Goal: Task Accomplishment & Management: Complete application form

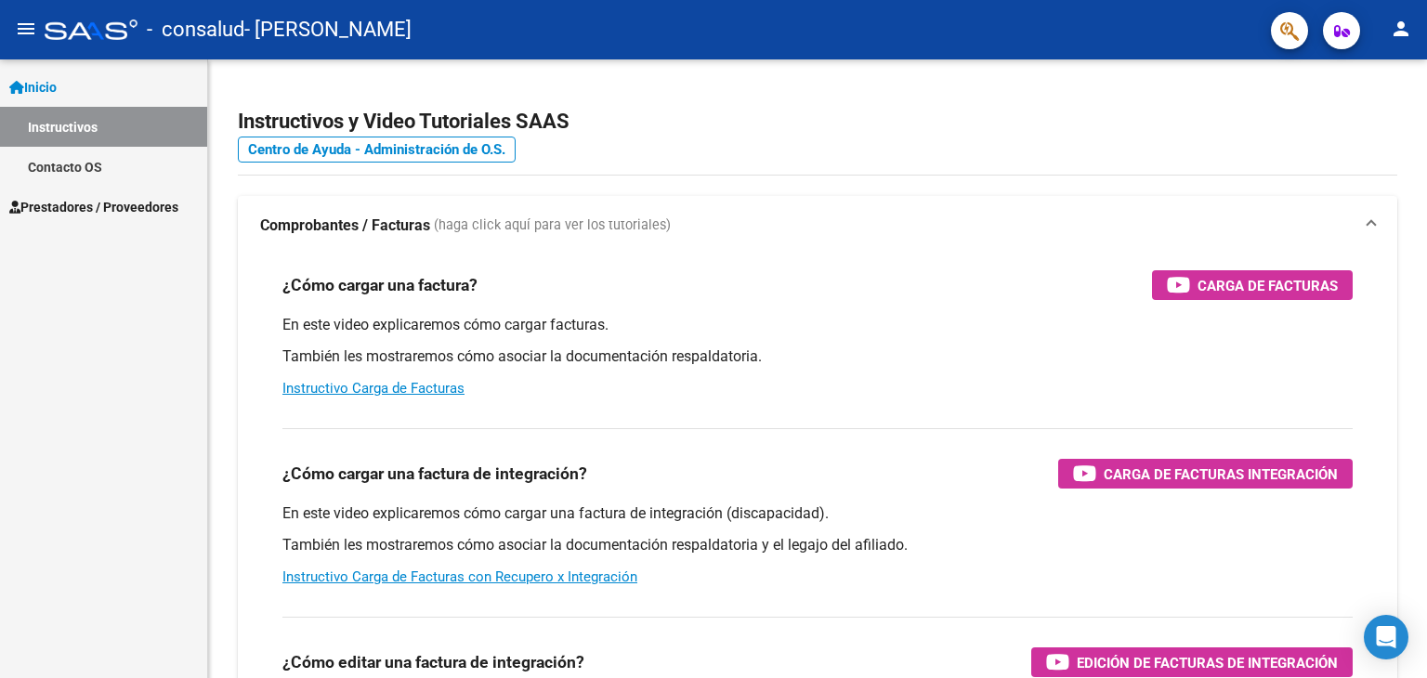
click at [136, 198] on span "Prestadores / Proveedores" at bounding box center [93, 207] width 169 height 20
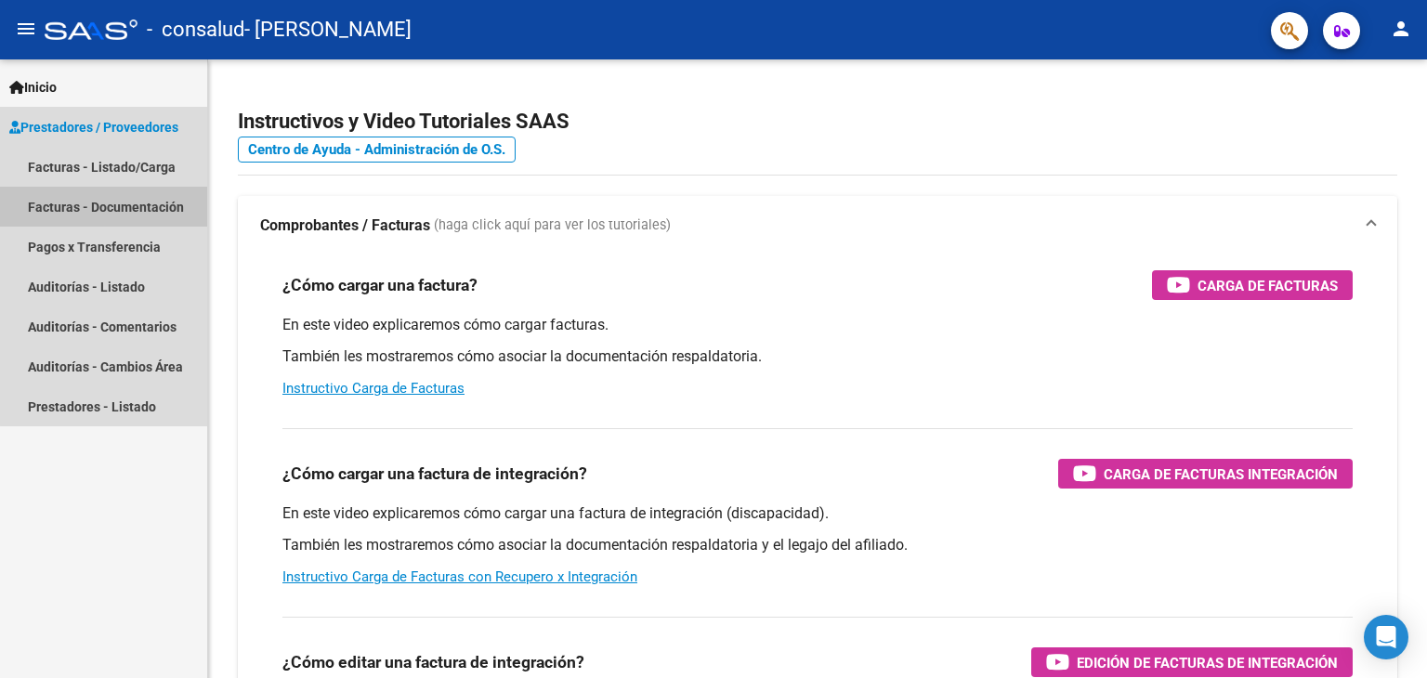
click at [141, 191] on link "Facturas - Documentación" at bounding box center [103, 207] width 207 height 40
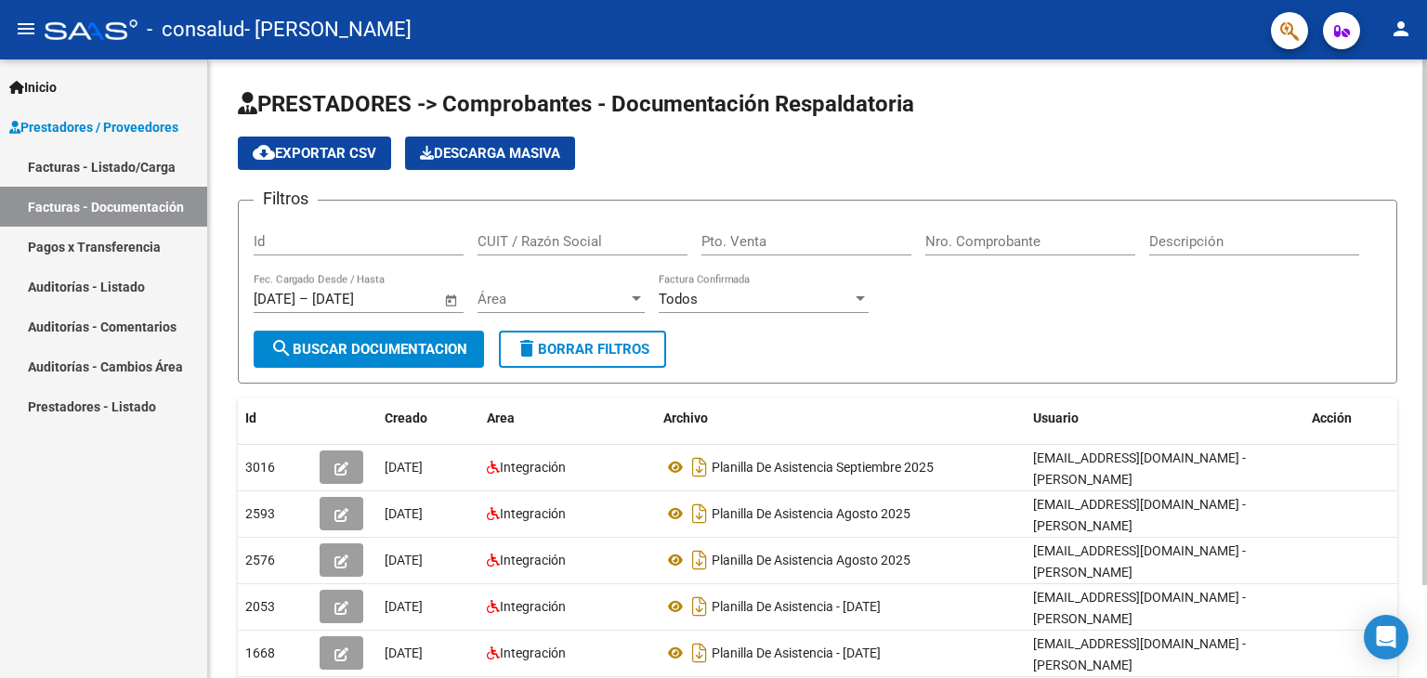
scroll to position [109, 0]
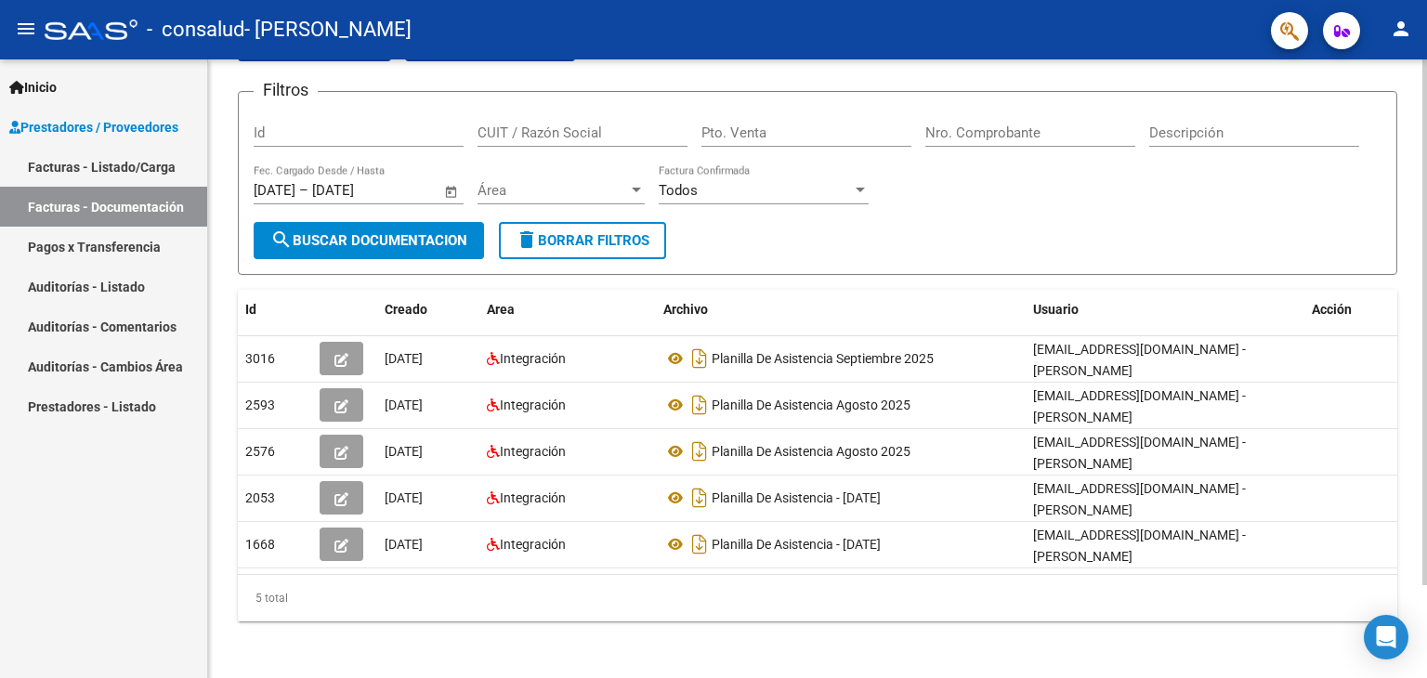
click at [1419, 343] on div "PRESTADORES -> Comprobantes - Documentación Respaldatoria cloud_download Export…" at bounding box center [819, 316] width 1223 height 730
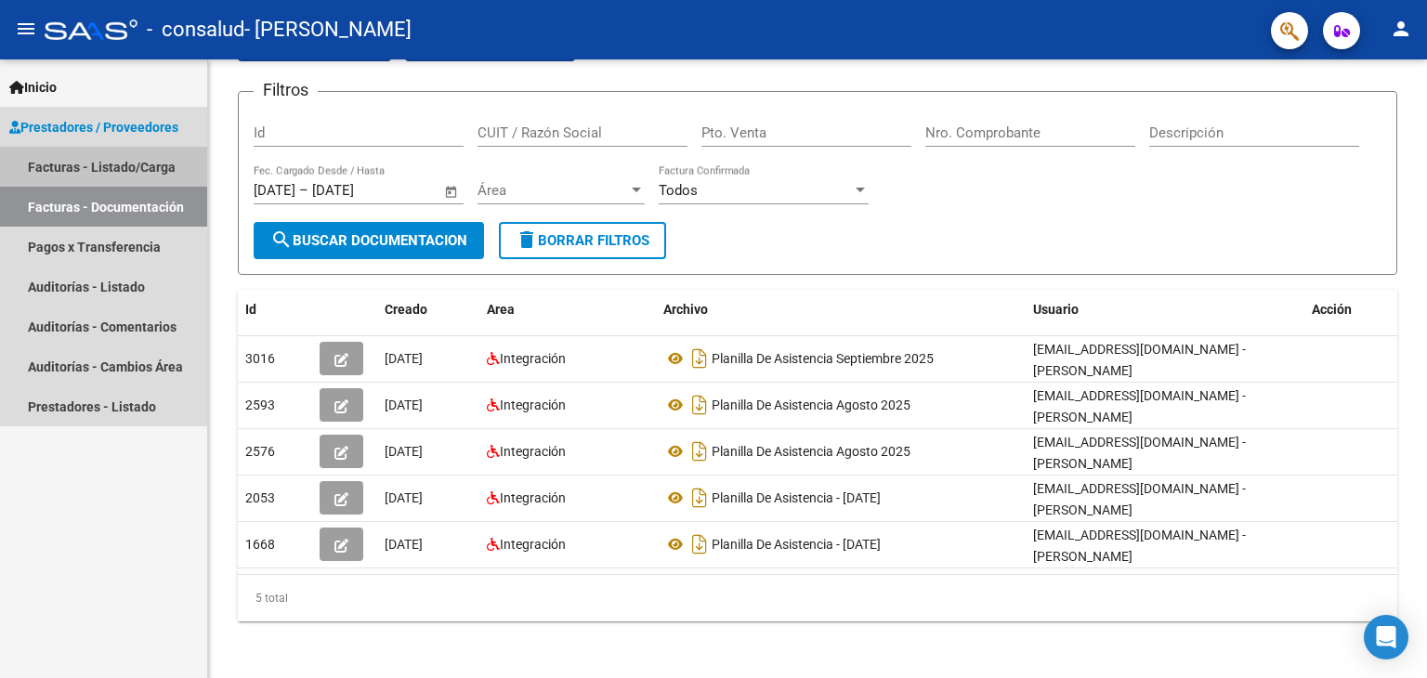
click at [94, 151] on link "Facturas - Listado/Carga" at bounding box center [103, 167] width 207 height 40
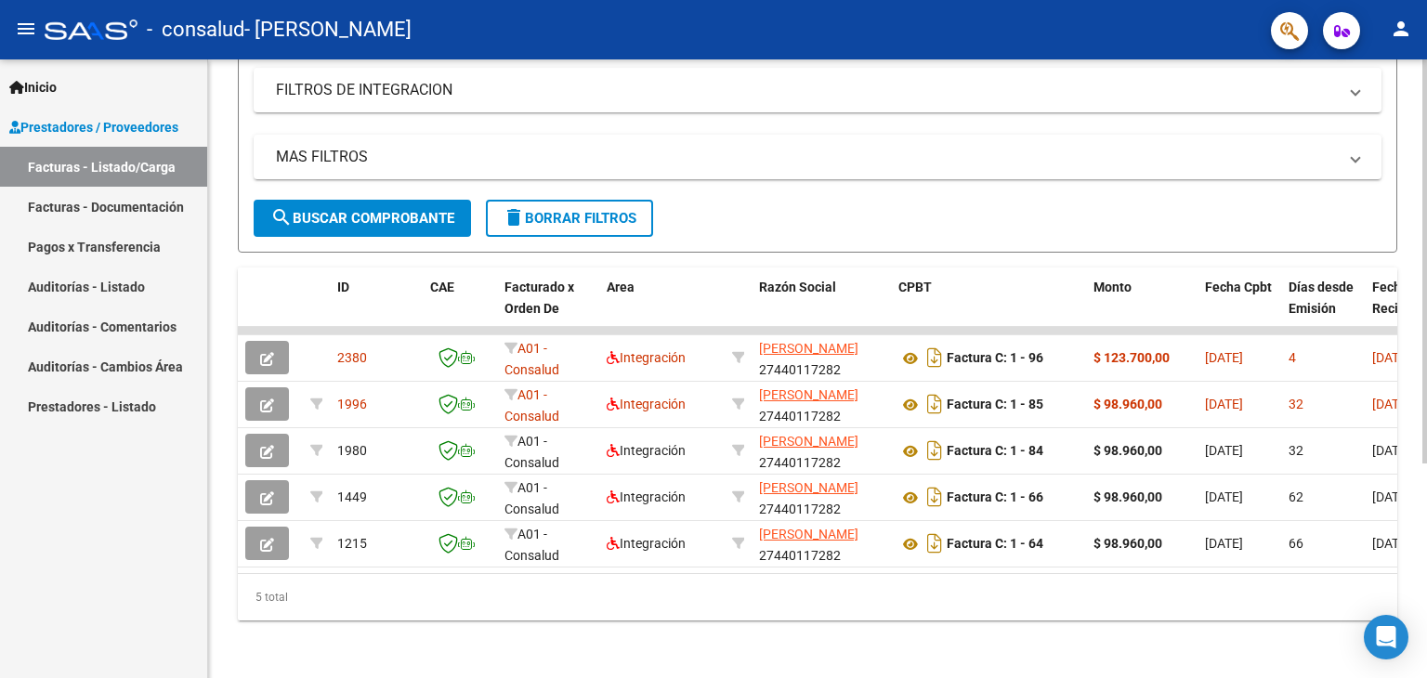
scroll to position [328, 0]
click at [1426, 389] on div at bounding box center [1424, 476] width 5 height 404
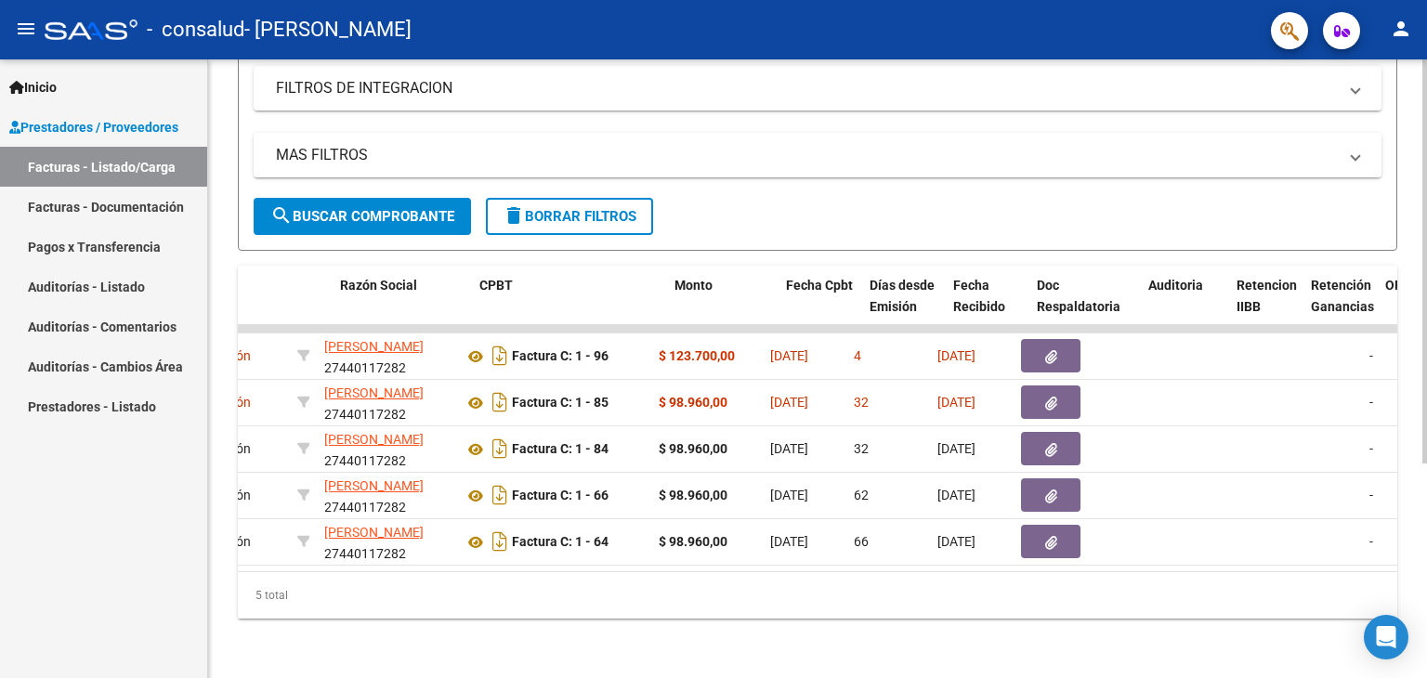
scroll to position [0, 419]
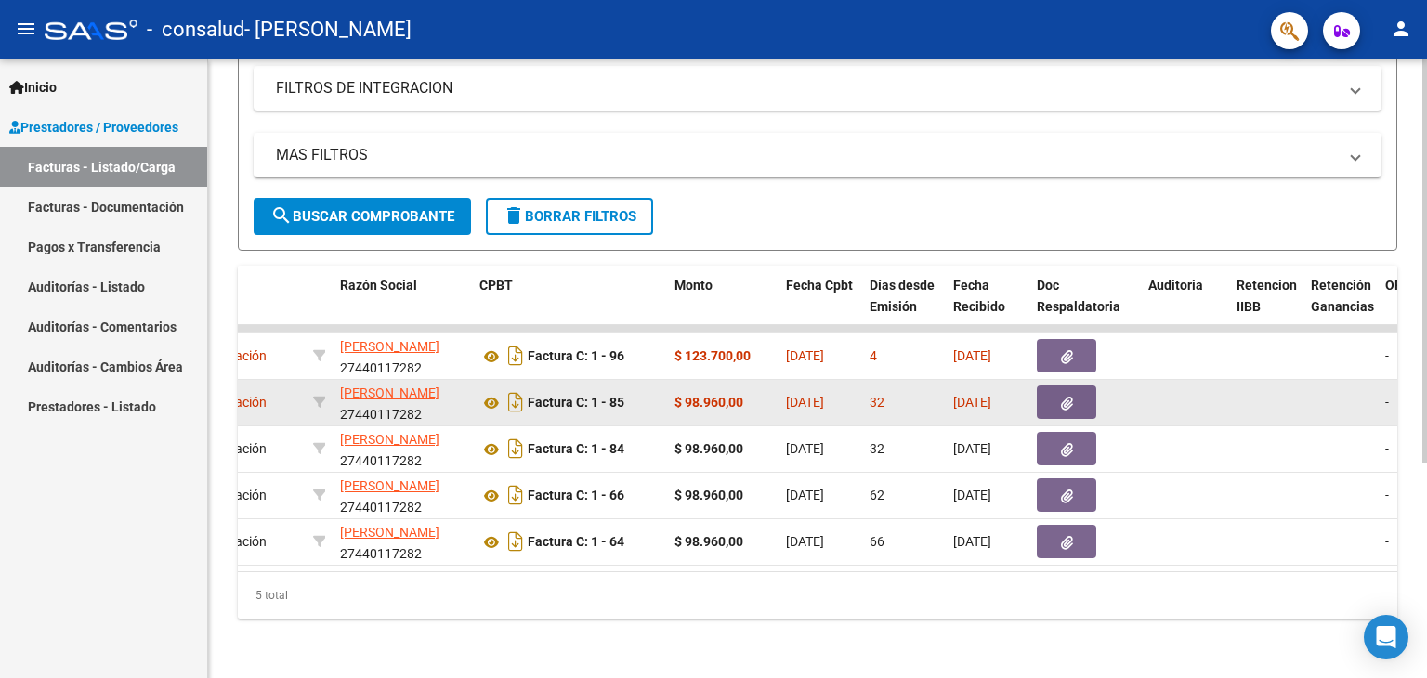
click at [1059, 392] on button "button" at bounding box center [1066, 401] width 59 height 33
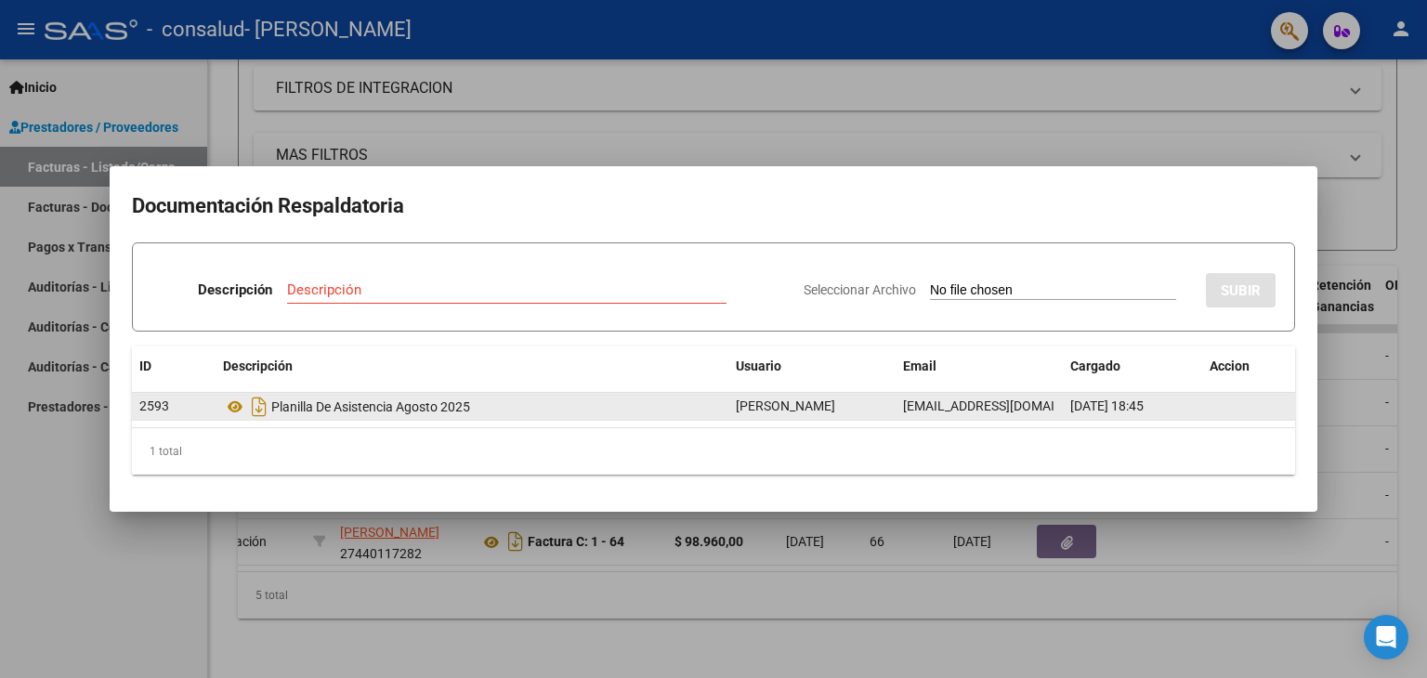
click at [631, 406] on div "Planilla De Asistencia Agosto 2025" at bounding box center [472, 407] width 498 height 30
click at [264, 413] on icon "Descargar documento" at bounding box center [259, 407] width 24 height 30
click at [1059, 112] on div at bounding box center [713, 339] width 1427 height 678
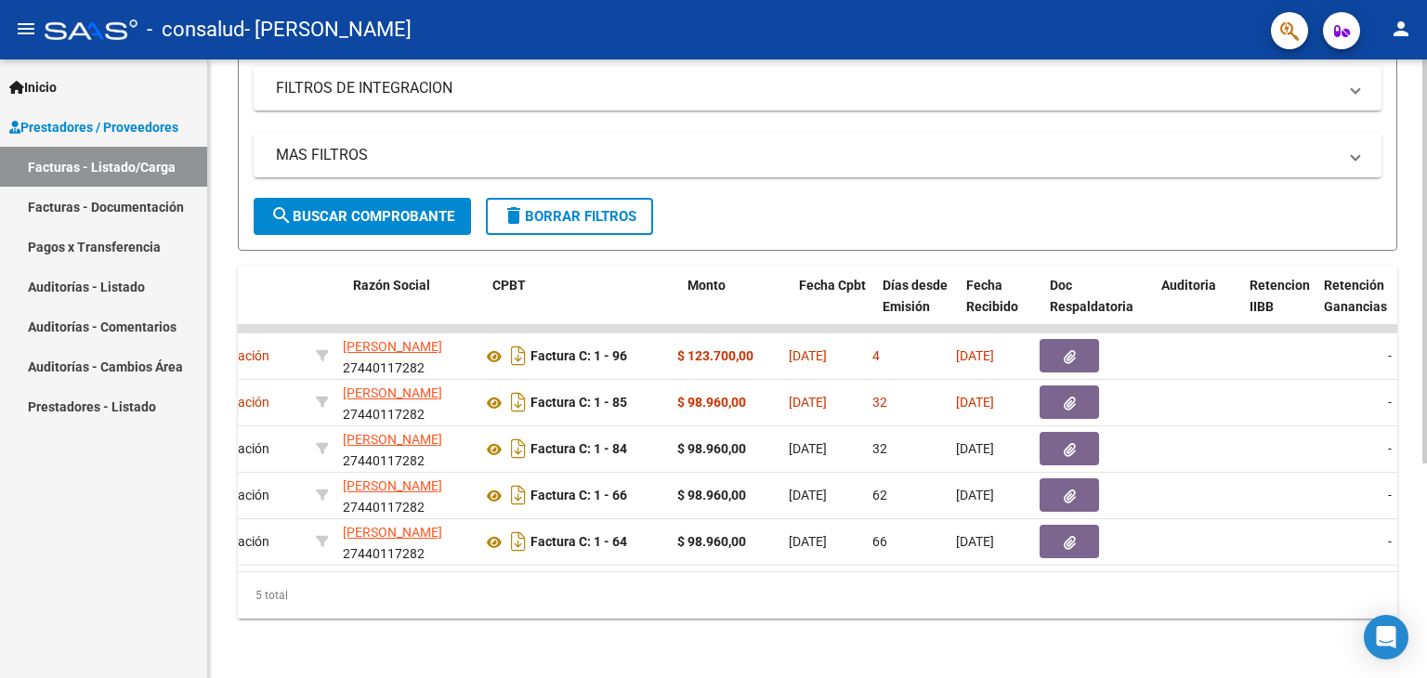
scroll to position [0, 429]
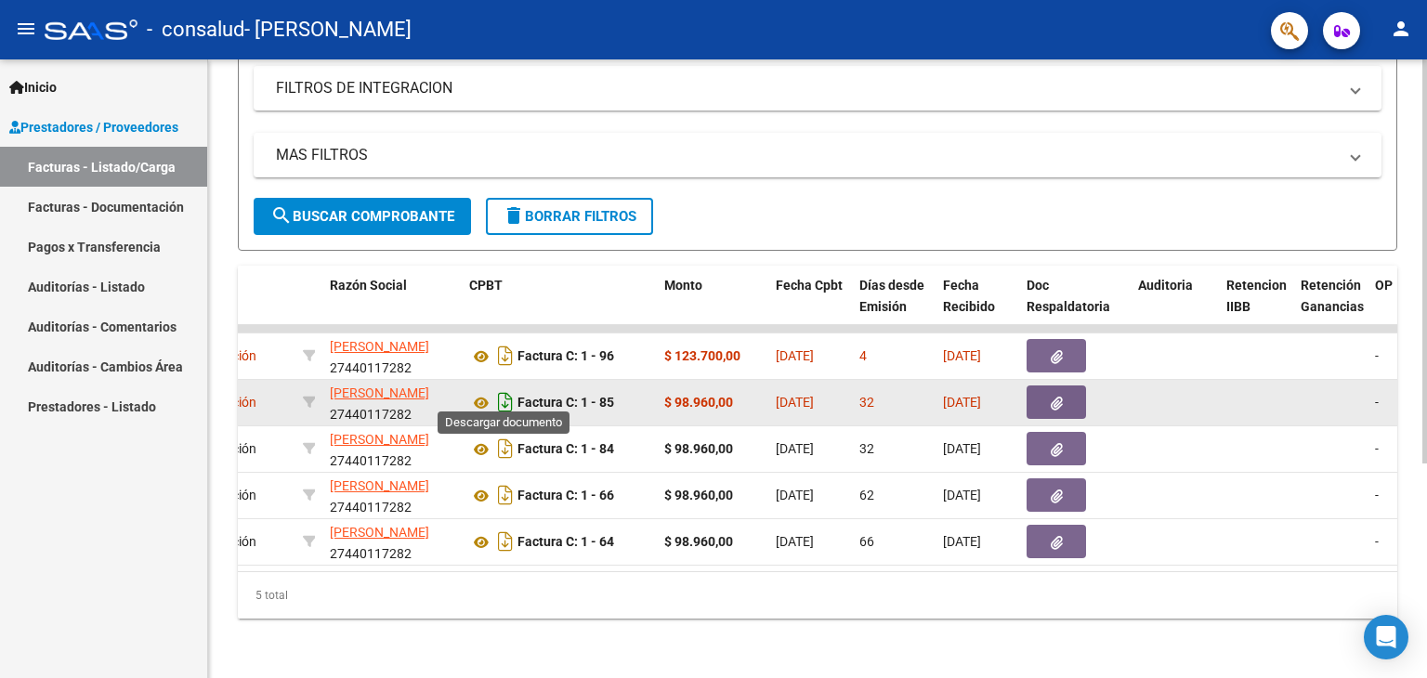
click at [504, 395] on icon "Descargar documento" at bounding box center [505, 402] width 24 height 30
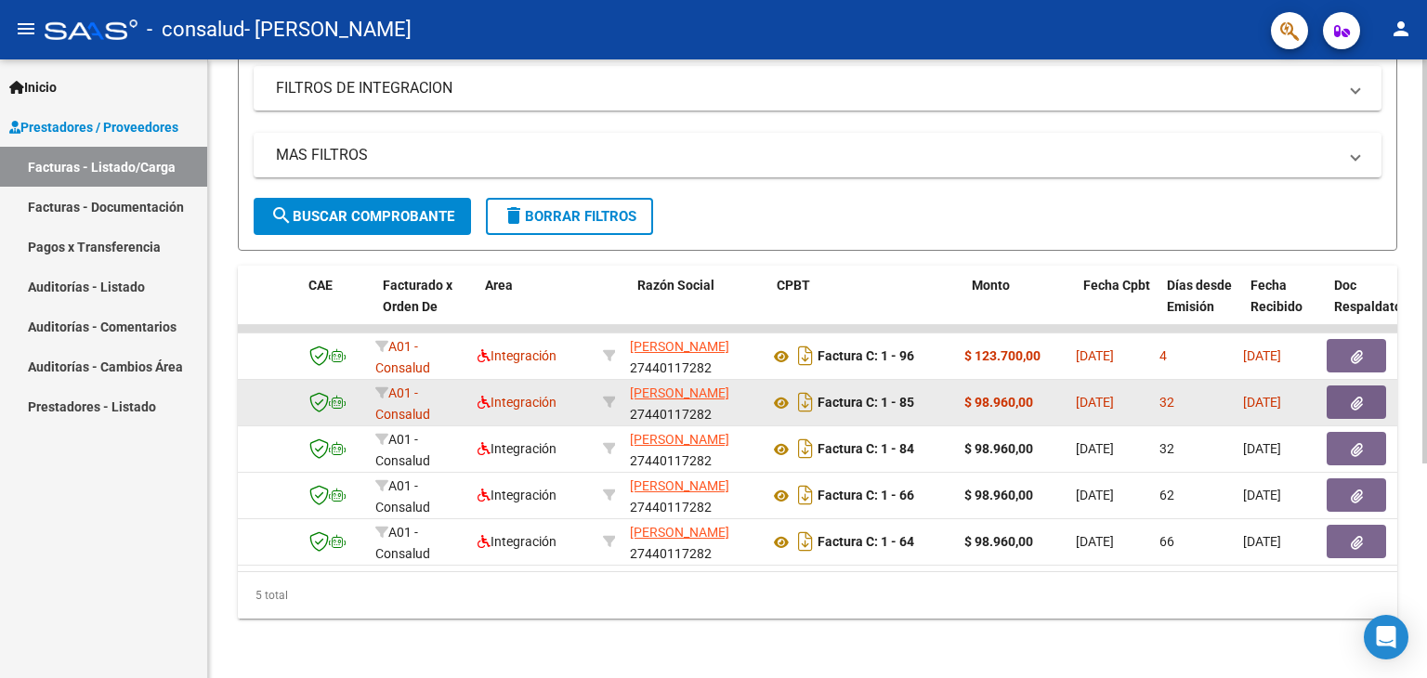
scroll to position [0, 131]
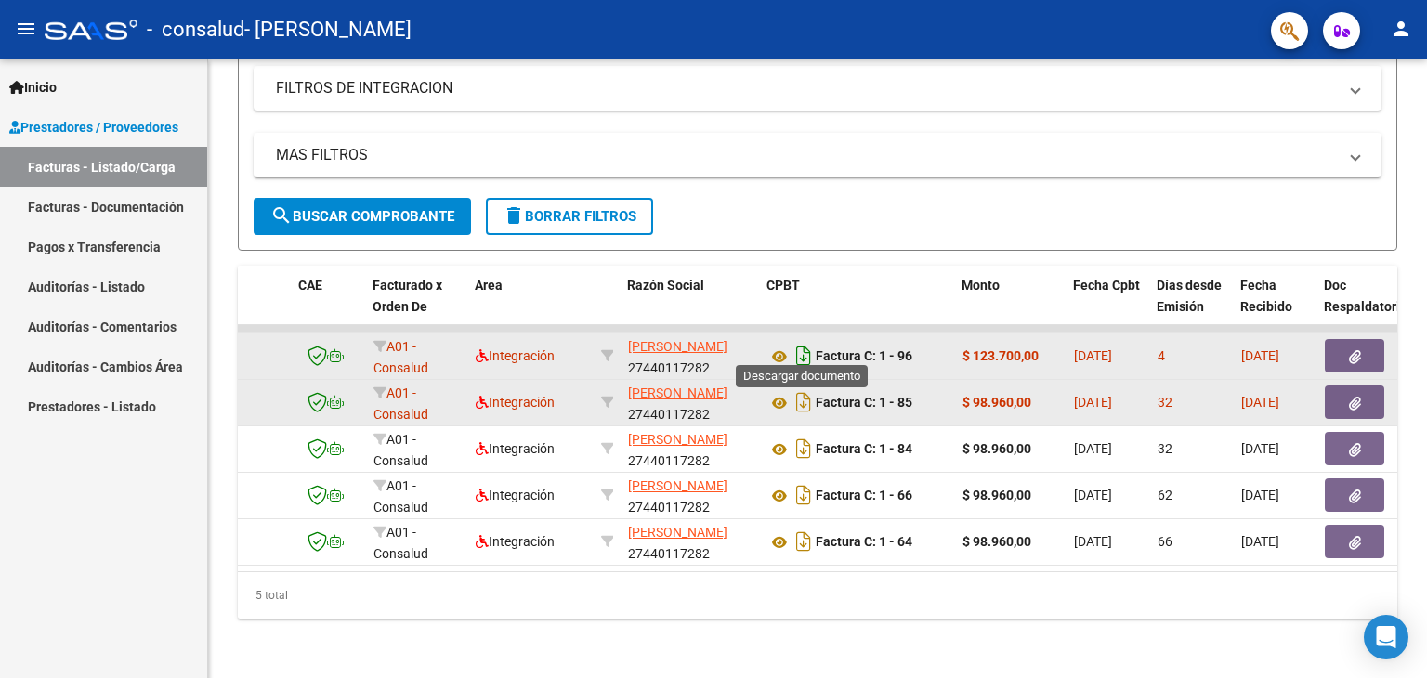
click at [798, 349] on icon "Descargar documento" at bounding box center [803, 356] width 24 height 30
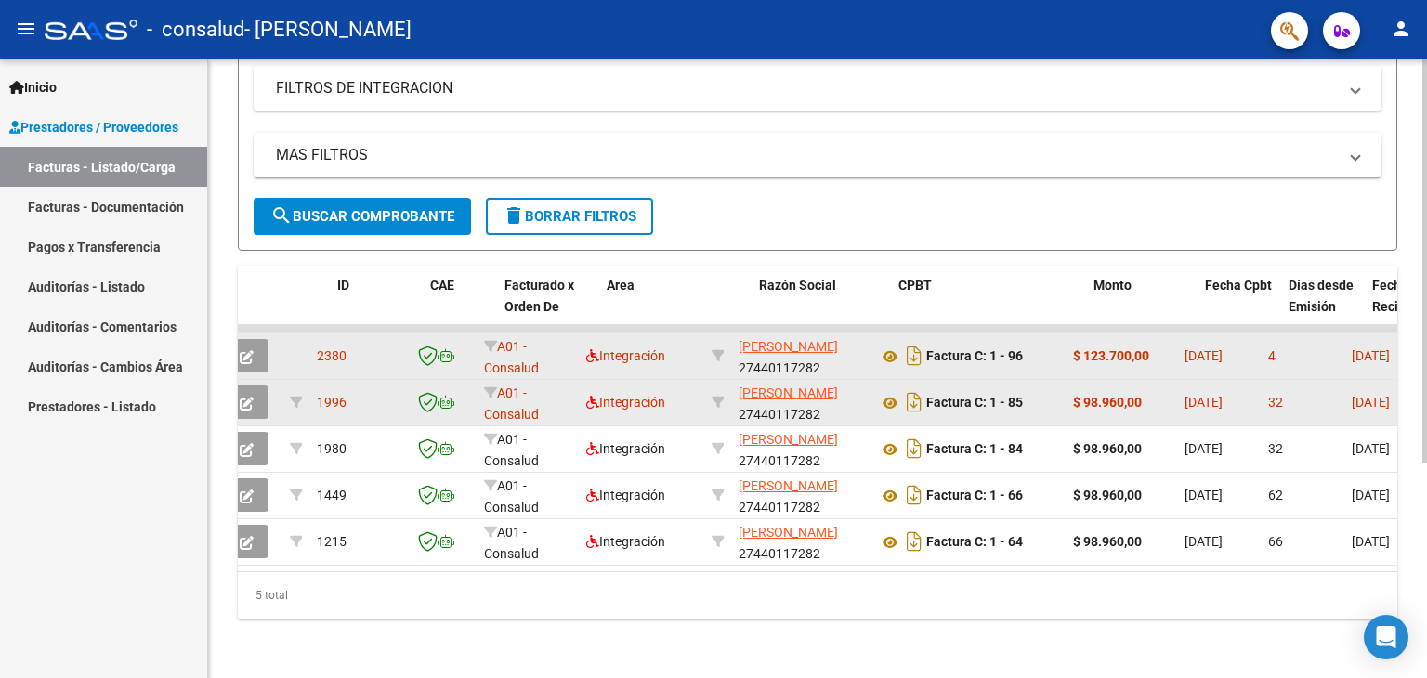
scroll to position [0, 0]
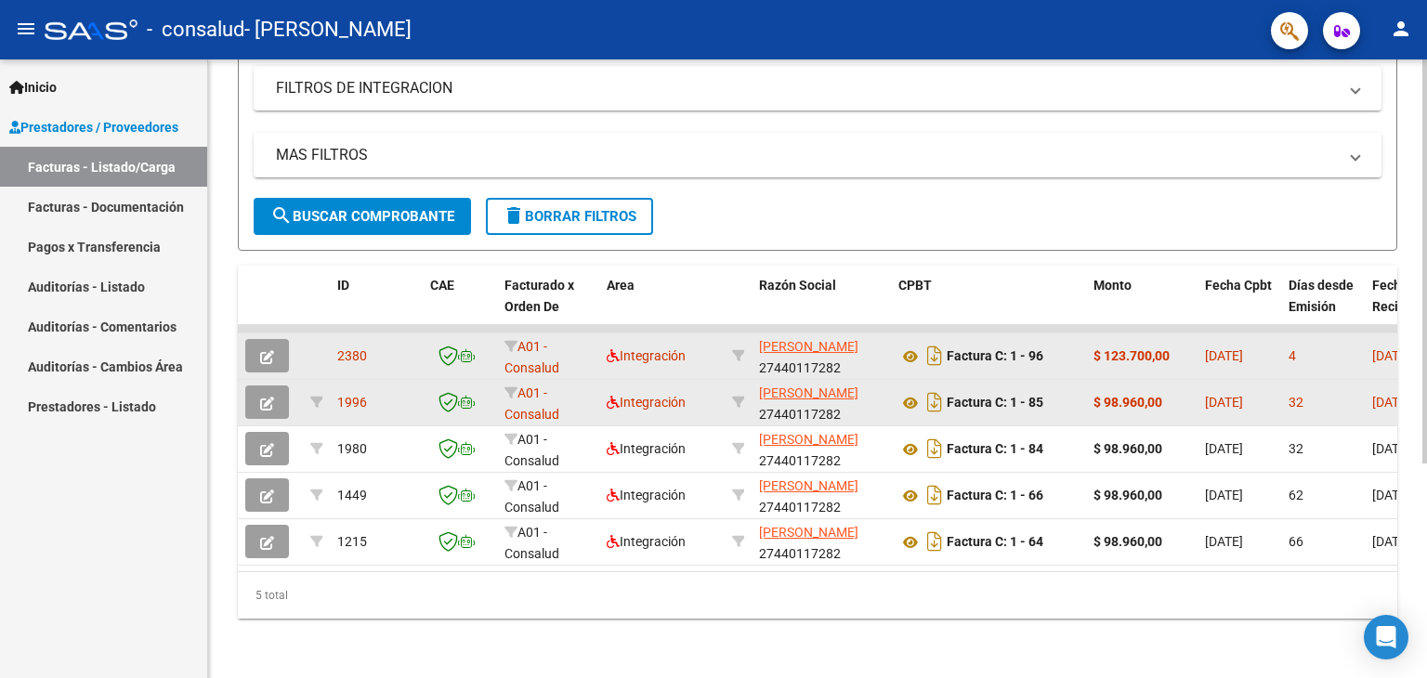
click at [1015, 632] on div "Video tutorial PRESTADORES -> Listado de CPBTs Emitidos por Prestadores / Prove…" at bounding box center [817, 210] width 1219 height 935
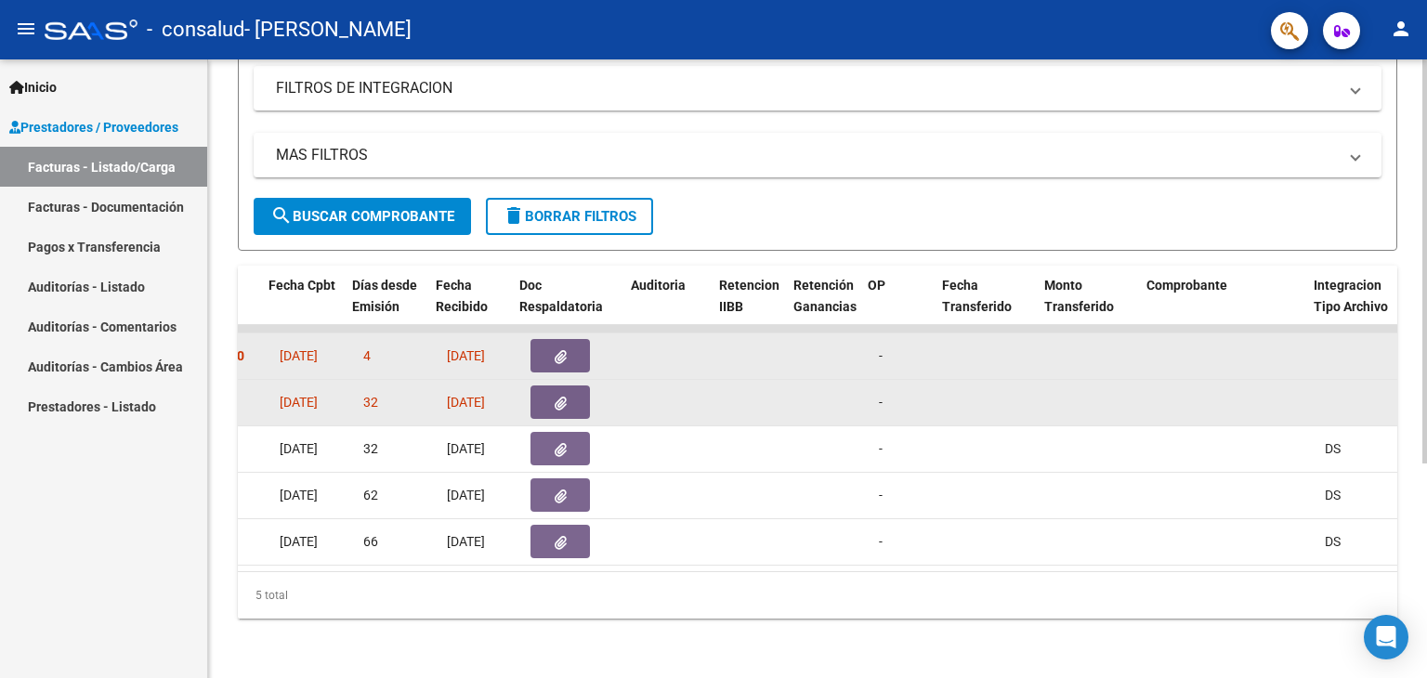
scroll to position [0, 936]
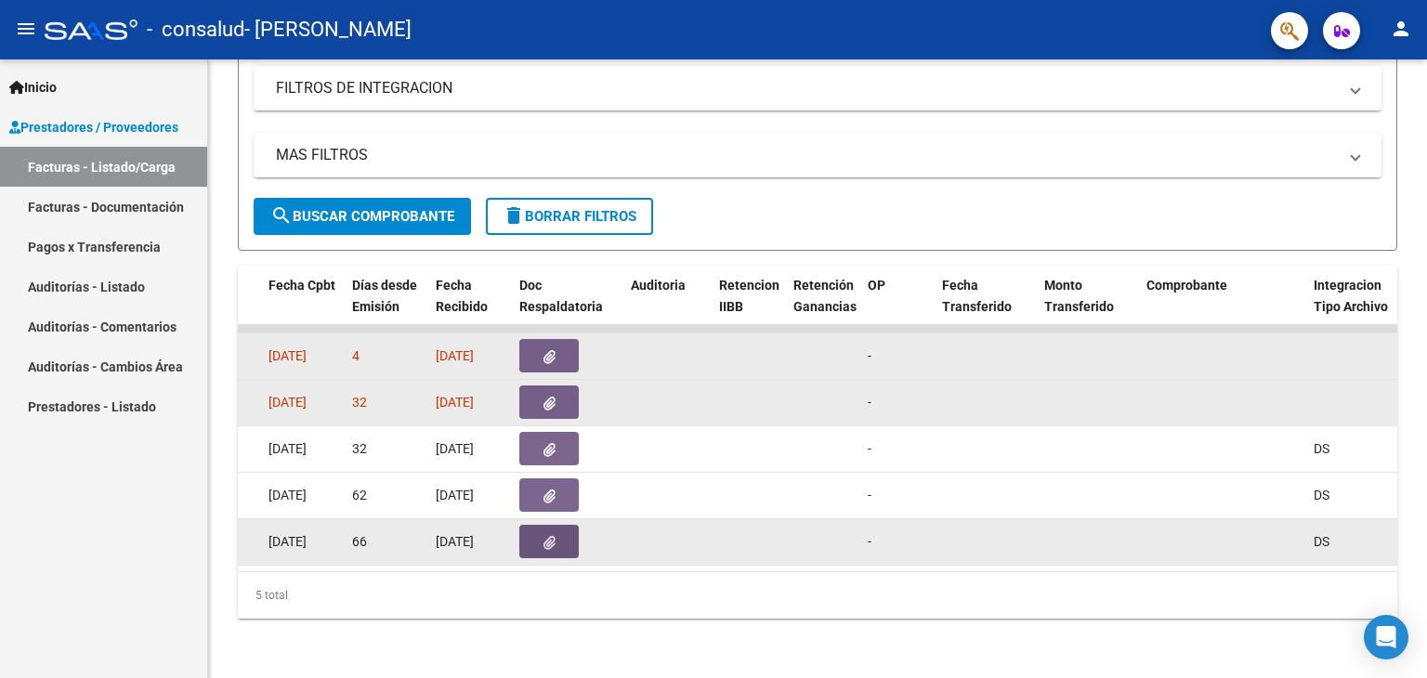
click at [533, 525] on button "button" at bounding box center [548, 541] width 59 height 33
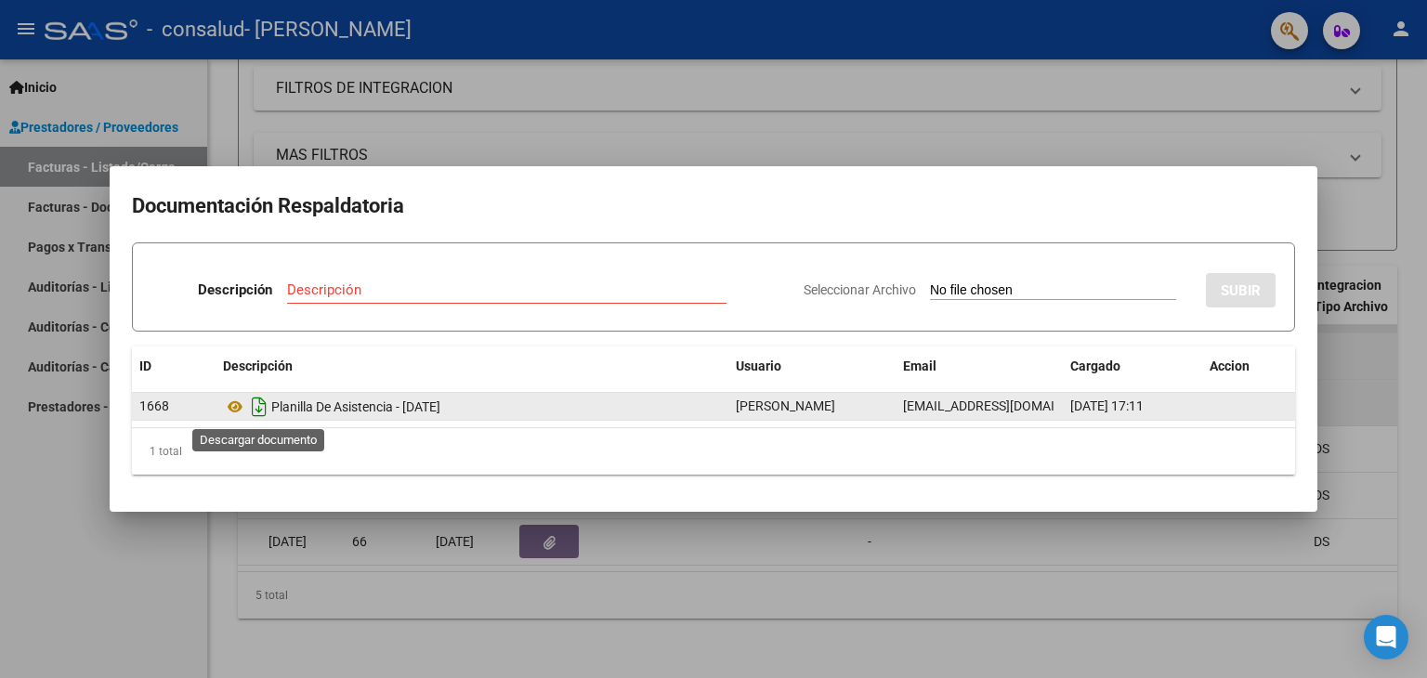
click at [263, 406] on icon "Descargar documento" at bounding box center [259, 407] width 24 height 30
click at [1004, 488] on mat-dialog-content "Documentación Respaldatoria Descripción Descripción Seleccionar Archivo SUBIR I…" at bounding box center [714, 339] width 1208 height 300
click at [1039, 542] on div at bounding box center [713, 339] width 1427 height 678
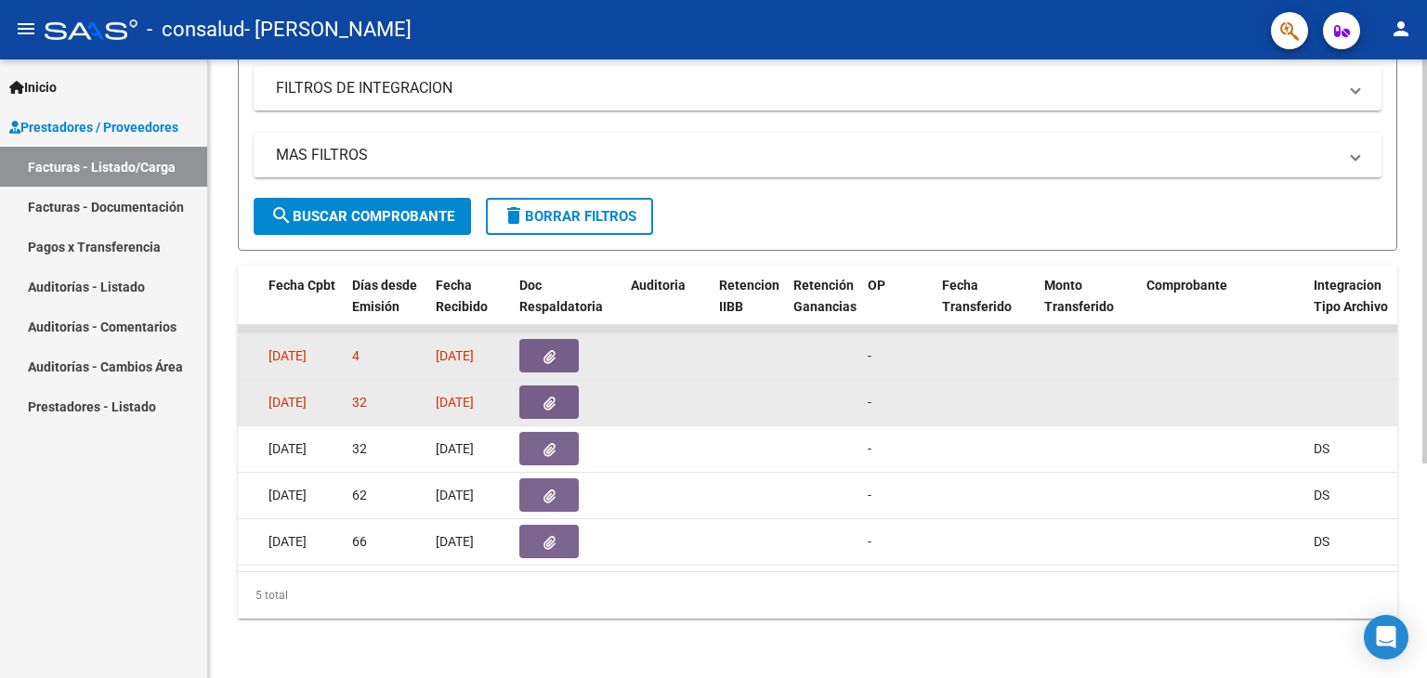
click at [960, 206] on form "Filtros Id Area Area Todos Confirmado Mostrar totalizadores FILTROS DEL COMPROB…" at bounding box center [817, 76] width 1159 height 347
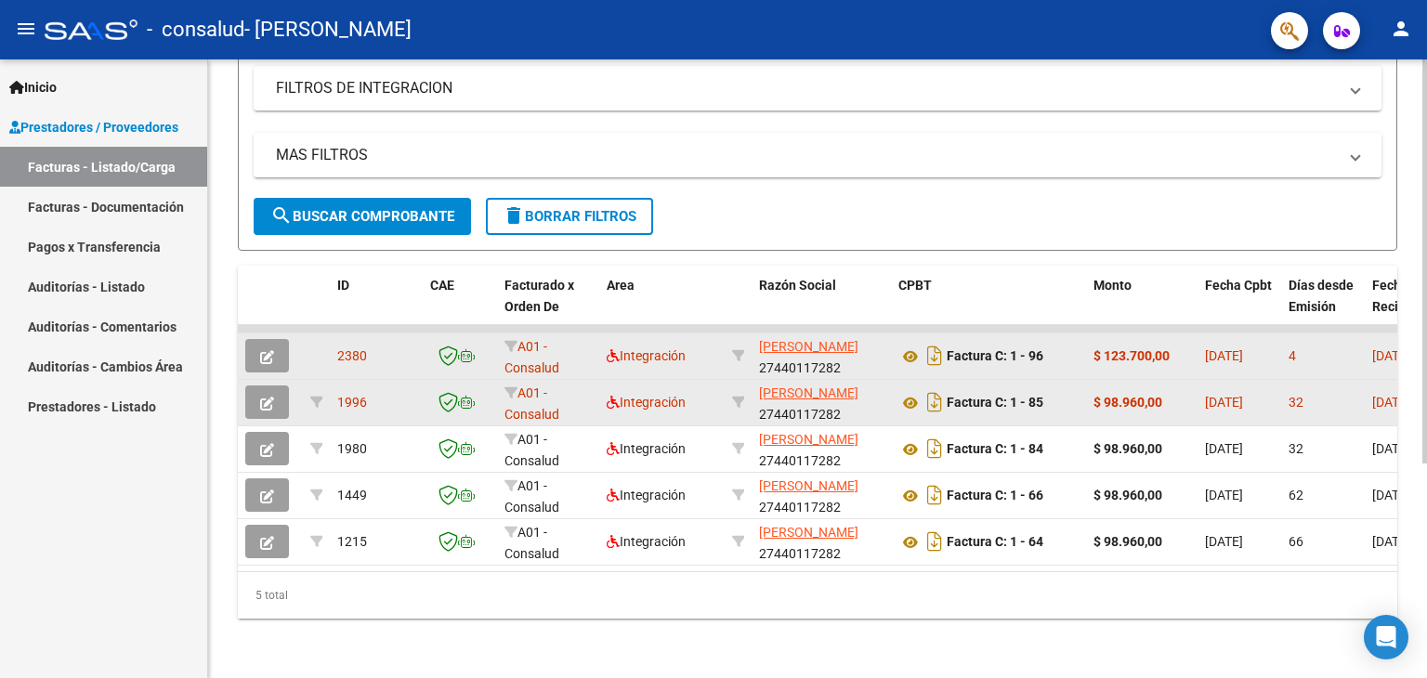
scroll to position [0, 0]
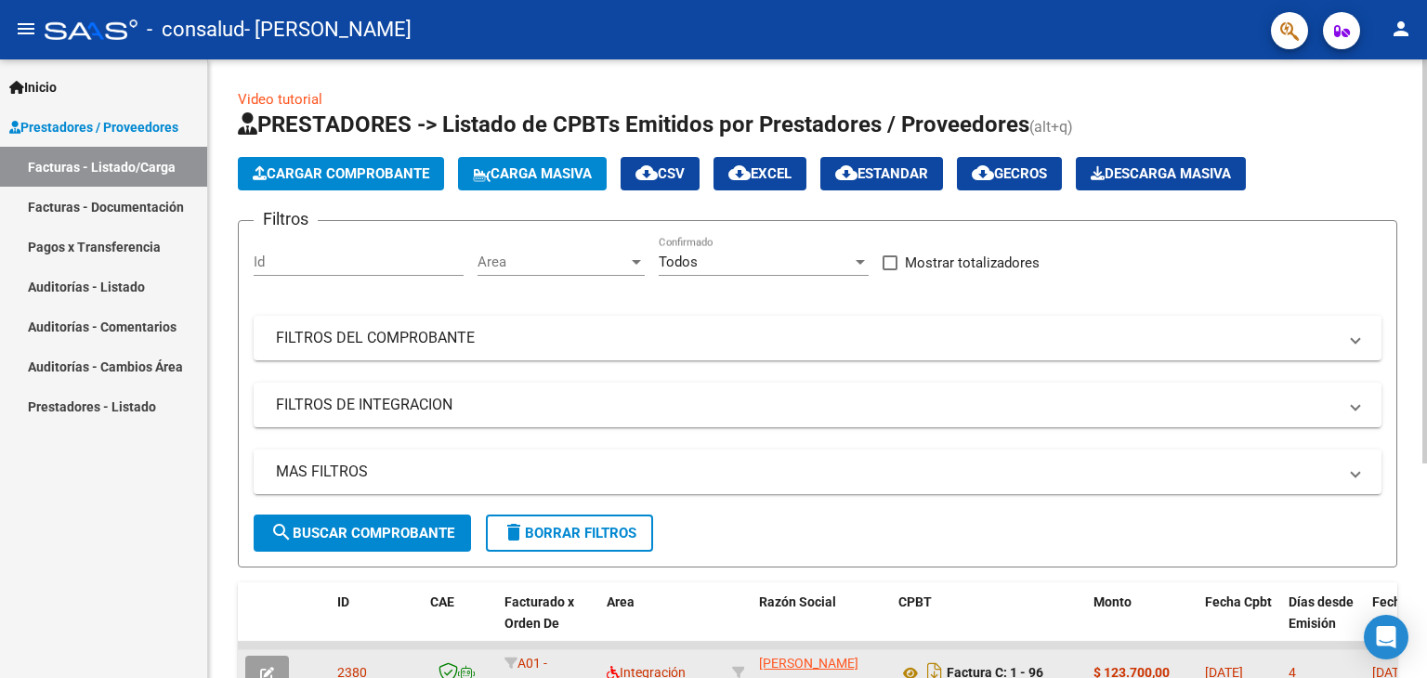
click at [1385, 4] on div "menu - consalud - [PERSON_NAME] person Inicio Instructivos Contacto OS Prestado…" at bounding box center [713, 339] width 1427 height 678
click at [334, 176] on span "Cargar Comprobante" at bounding box center [341, 173] width 176 height 17
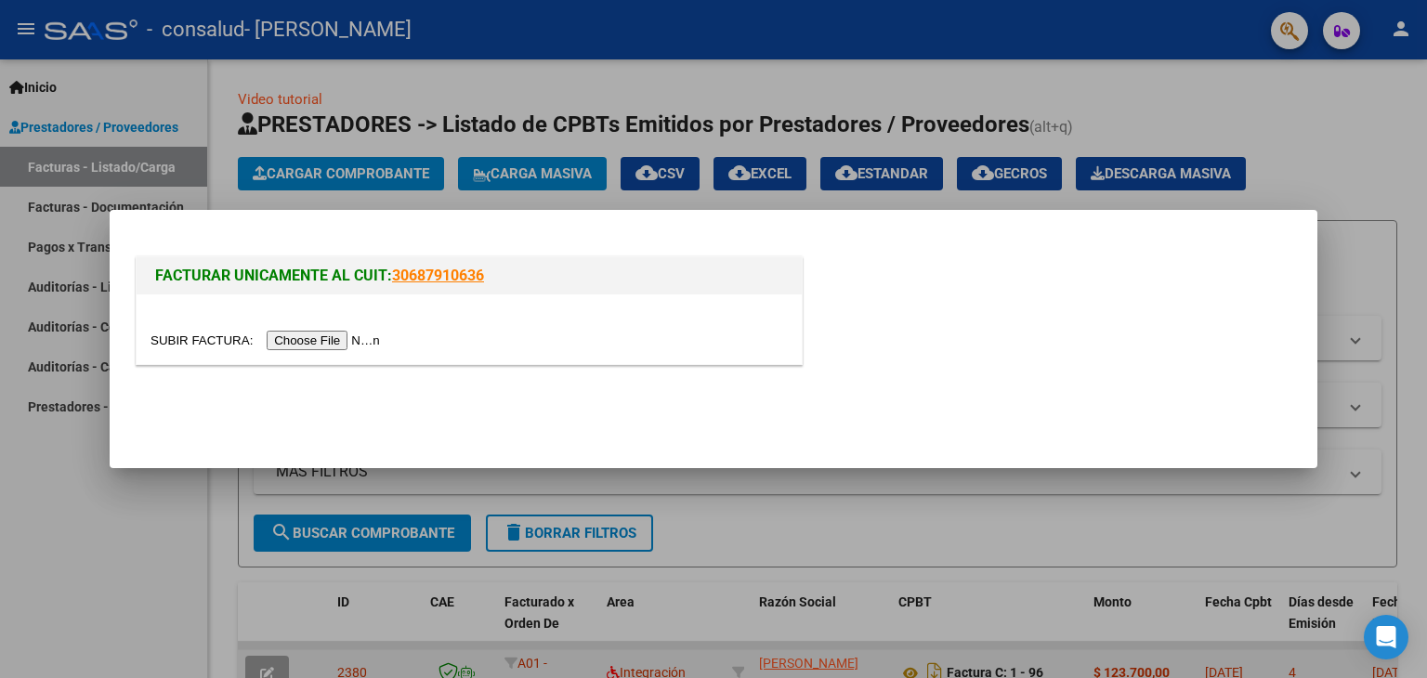
click at [331, 337] on input "file" at bounding box center [267, 341] width 235 height 20
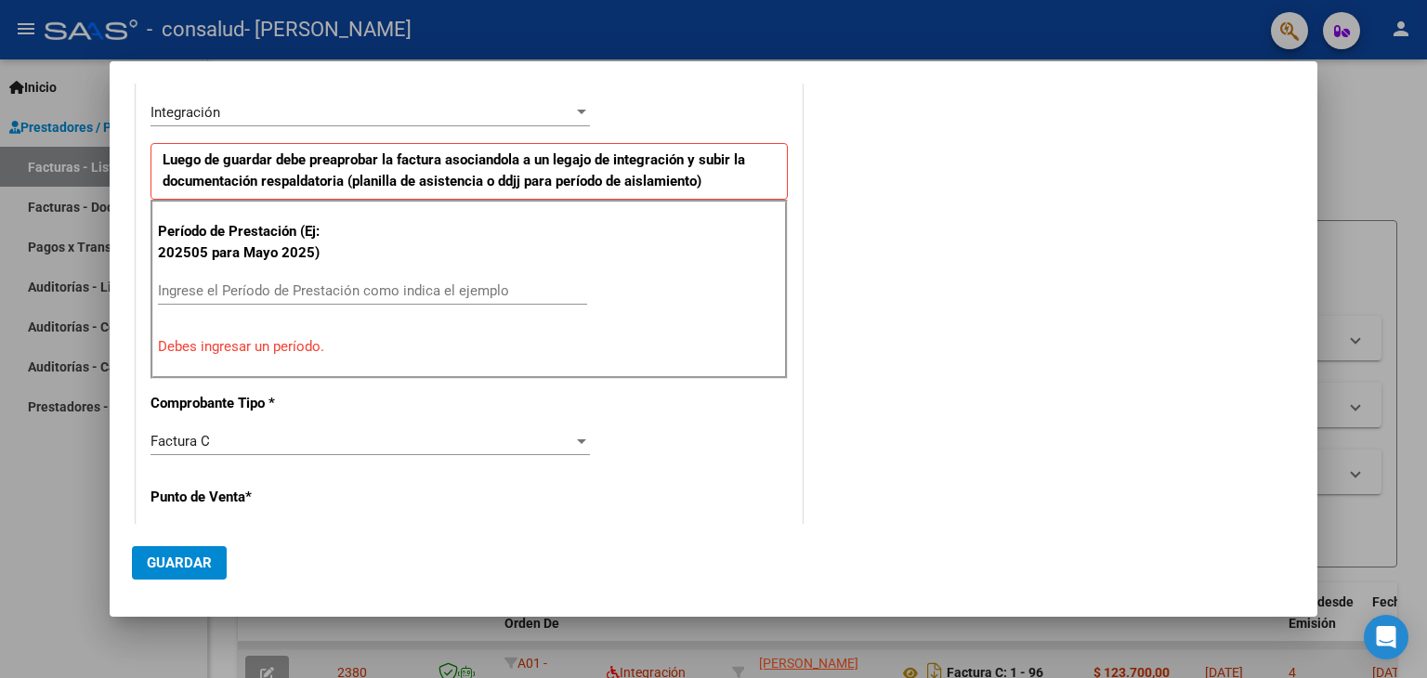
scroll to position [396, 0]
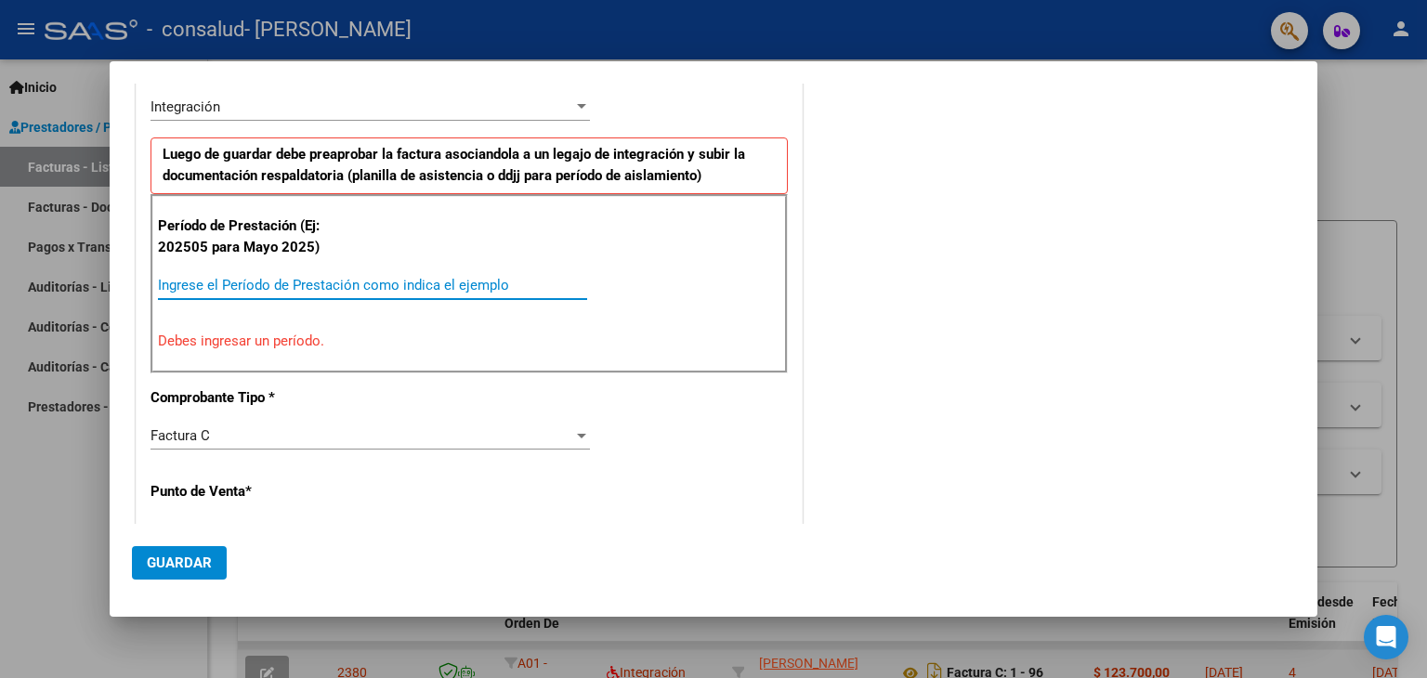
click at [359, 284] on input "Ingrese el Período de Prestación como indica el ejemplo" at bounding box center [372, 285] width 429 height 17
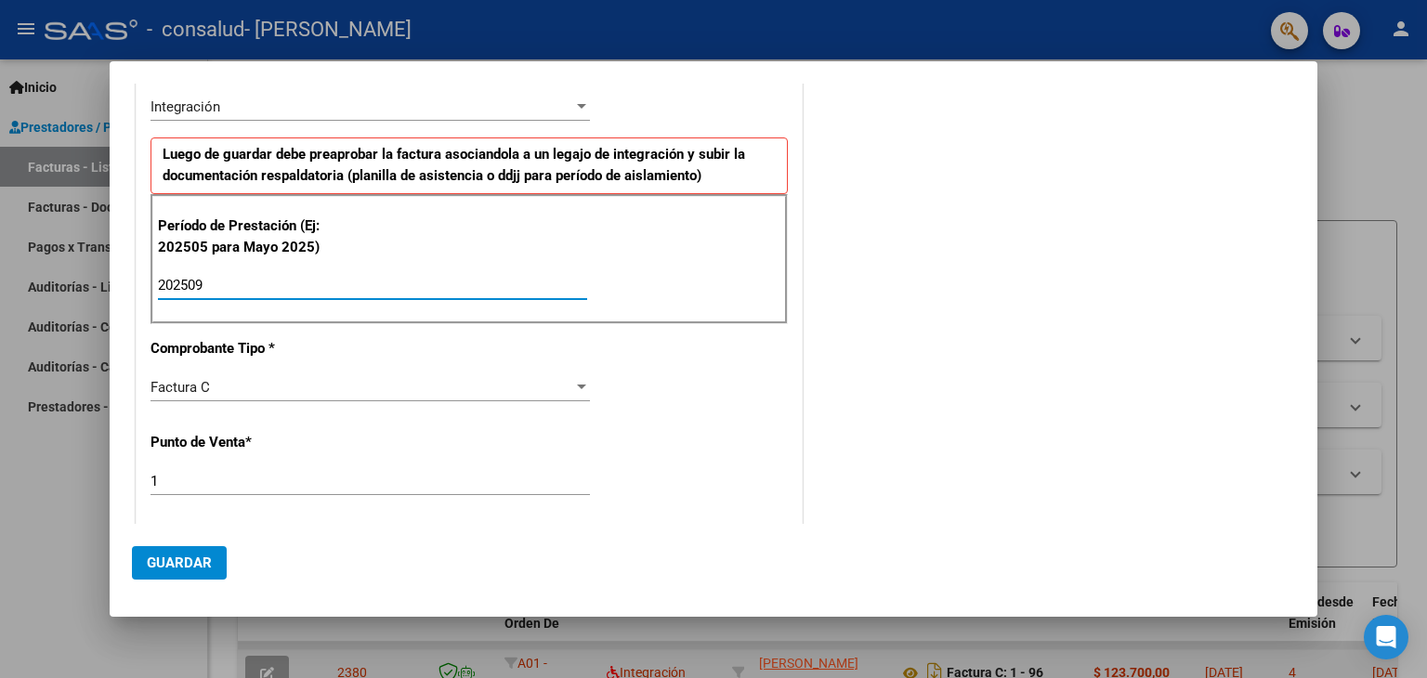
type input "202509"
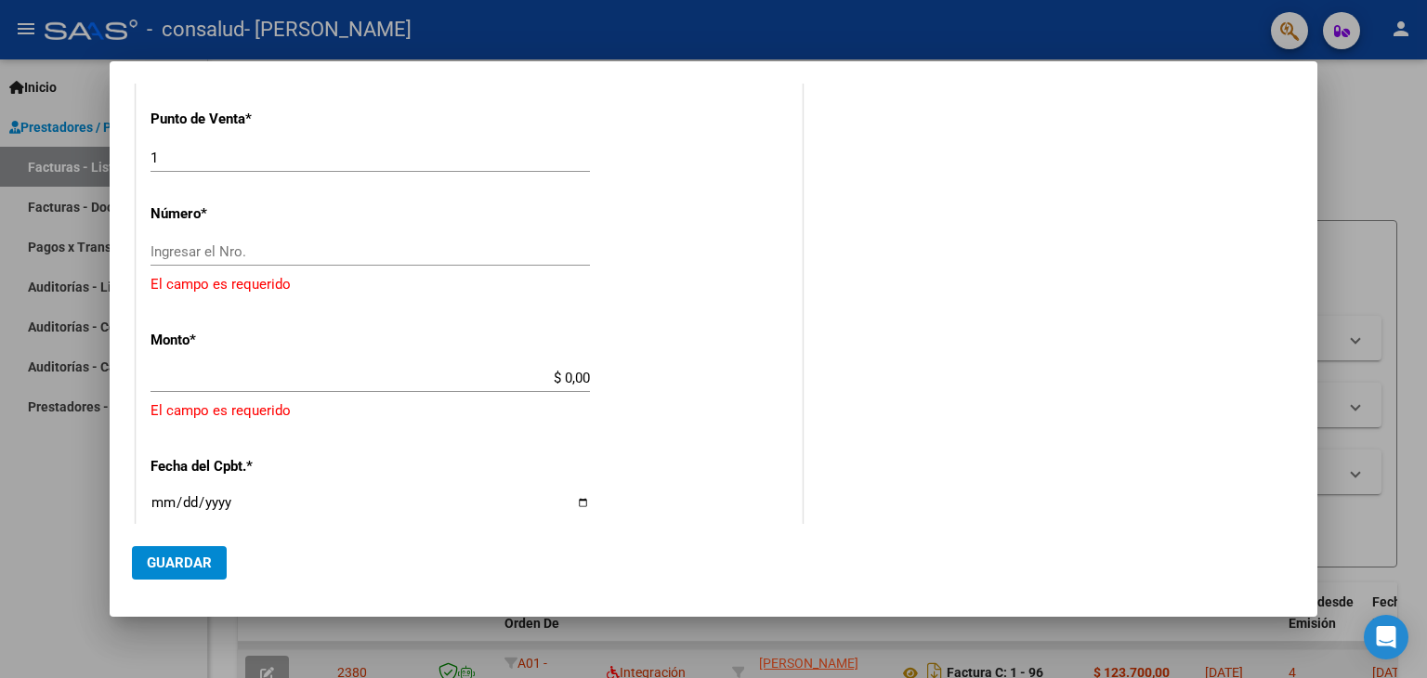
scroll to position [739, 0]
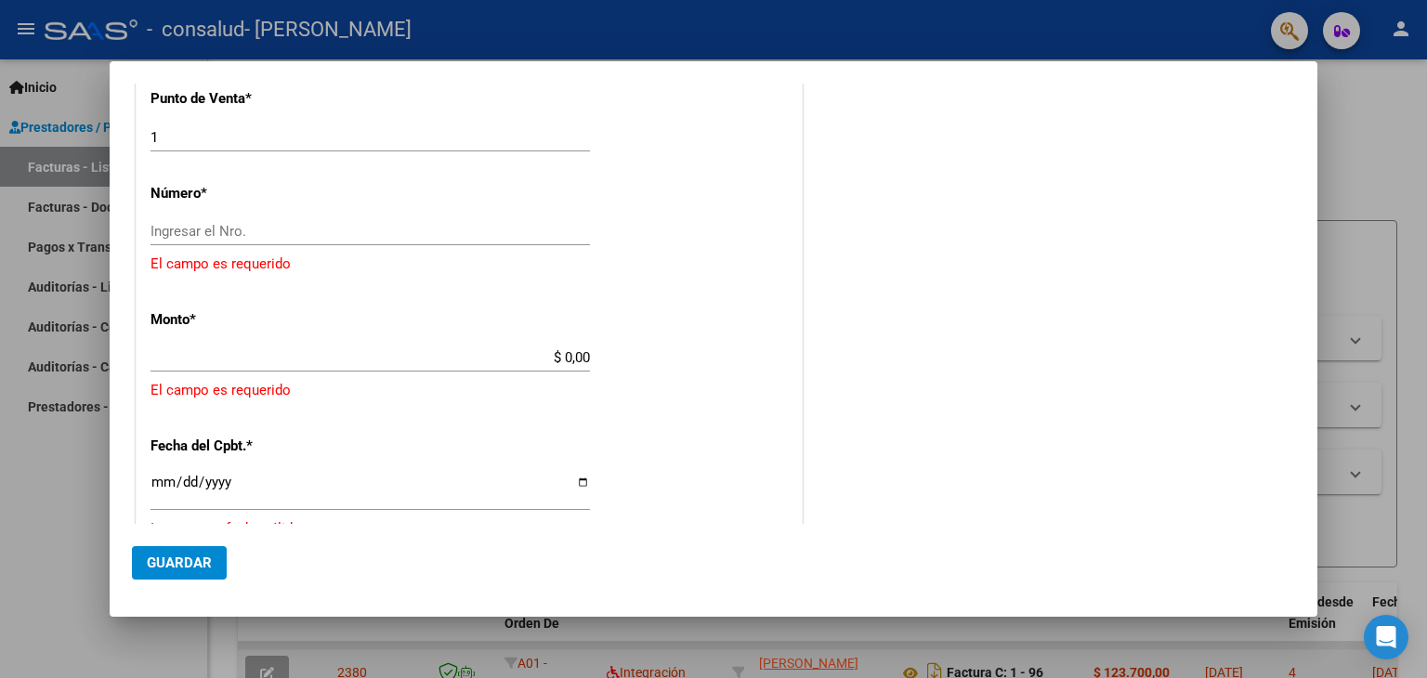
click at [219, 217] on div "Ingresar el Nro." at bounding box center [369, 231] width 439 height 28
click at [215, 224] on input "Ingresar el Nro." at bounding box center [369, 231] width 439 height 17
click at [218, 350] on input "$ 0,00" at bounding box center [369, 357] width 439 height 17
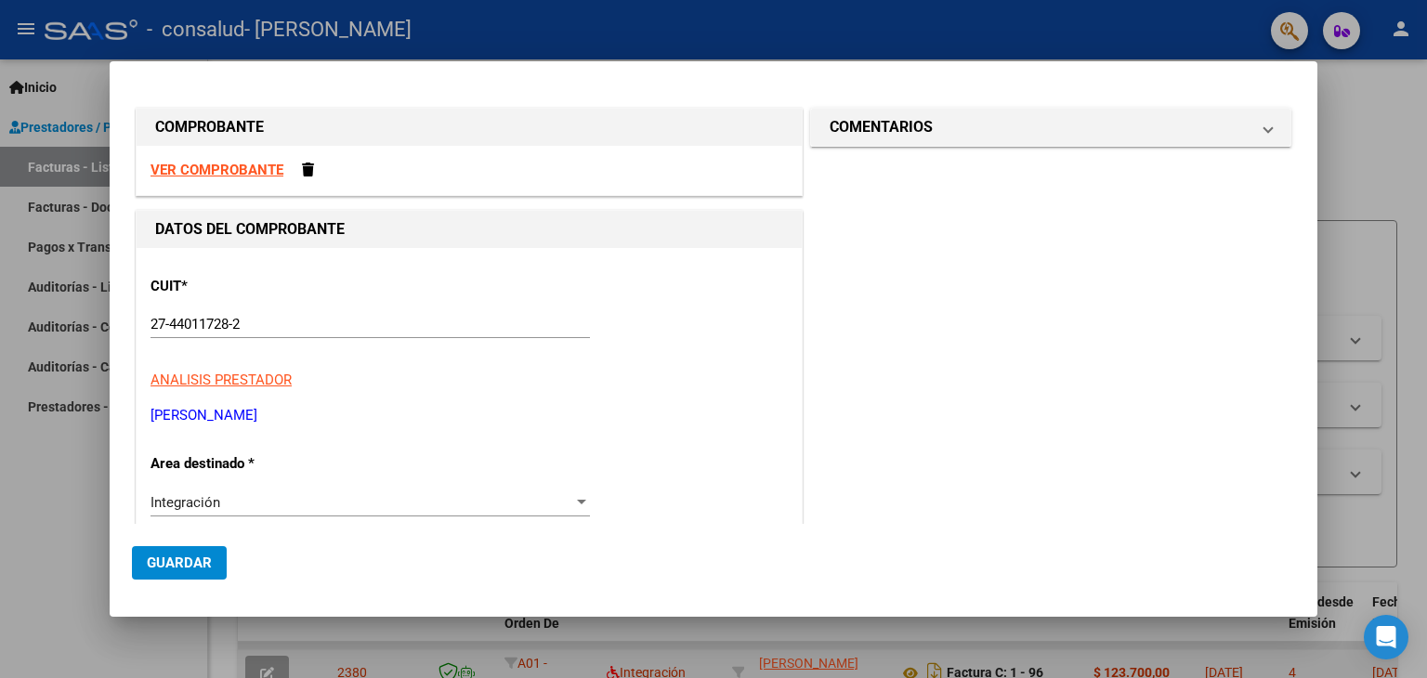
click at [1365, 189] on div at bounding box center [713, 339] width 1427 height 678
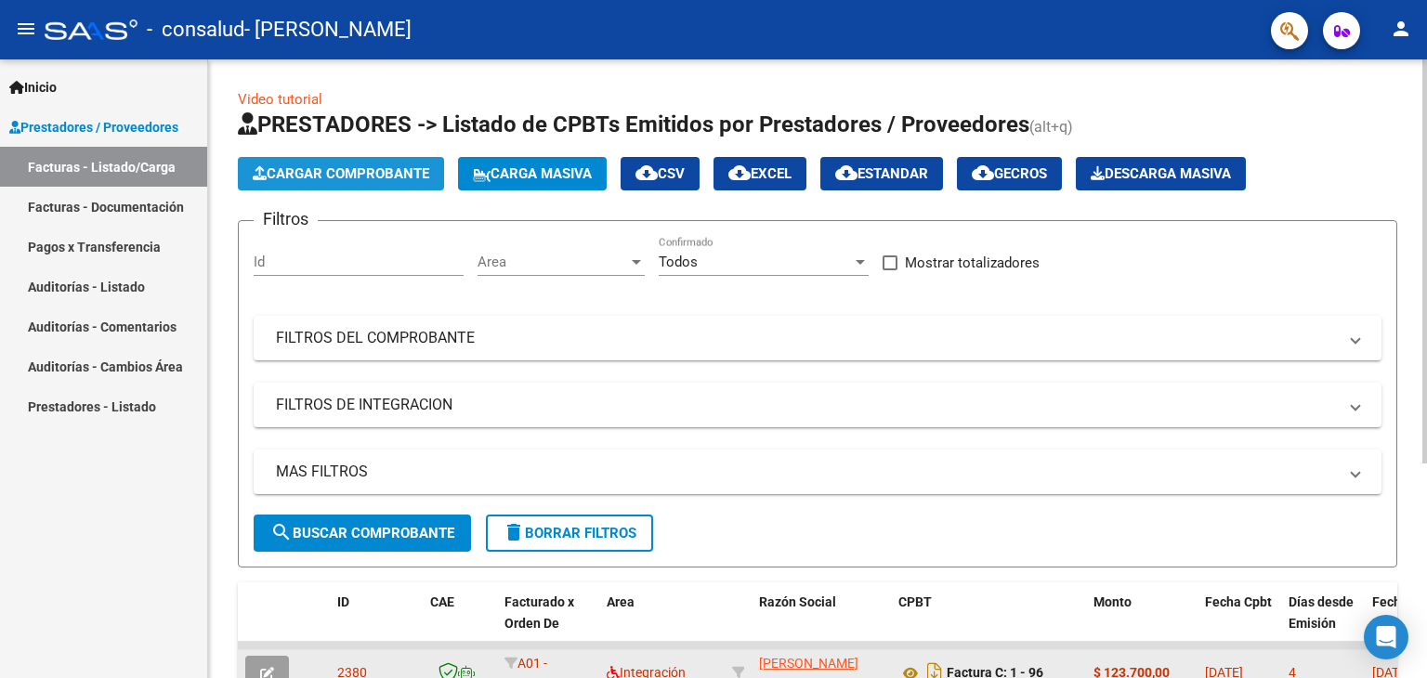
click at [300, 165] on span "Cargar Comprobante" at bounding box center [341, 173] width 176 height 17
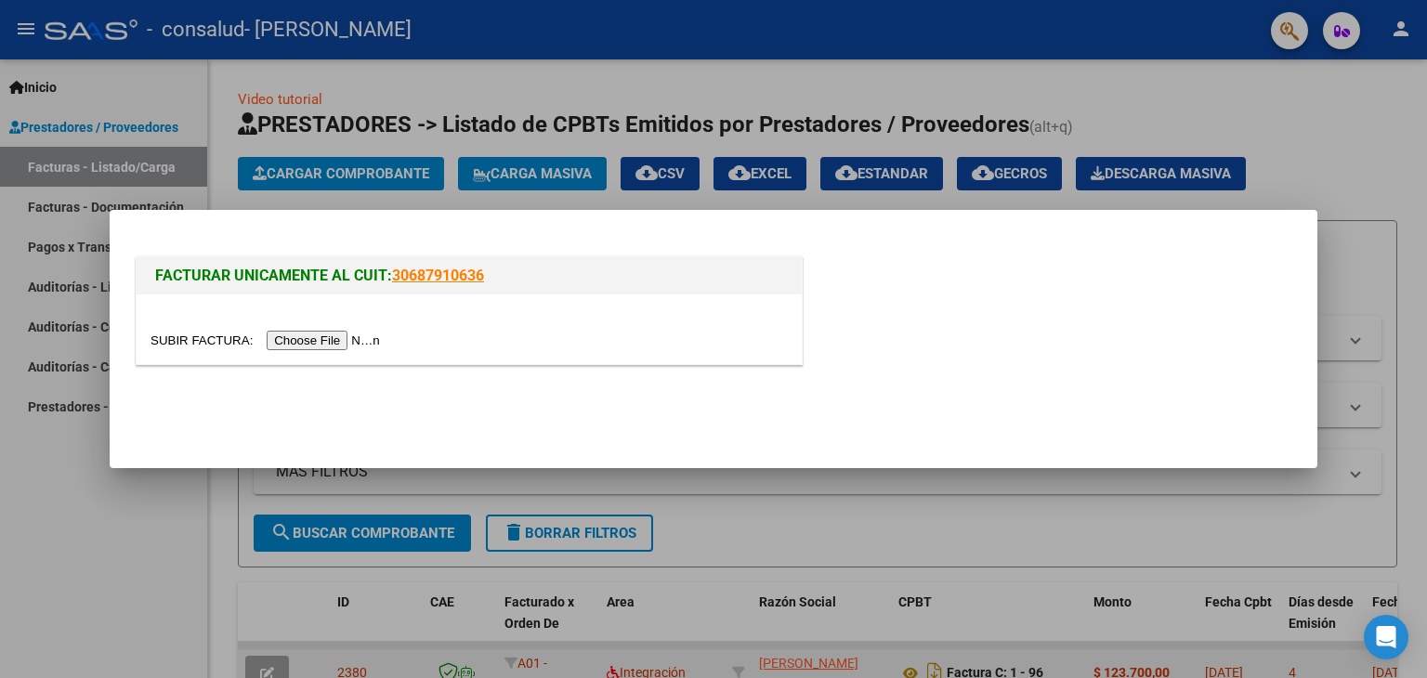
click at [358, 337] on input "file" at bounding box center [267, 341] width 235 height 20
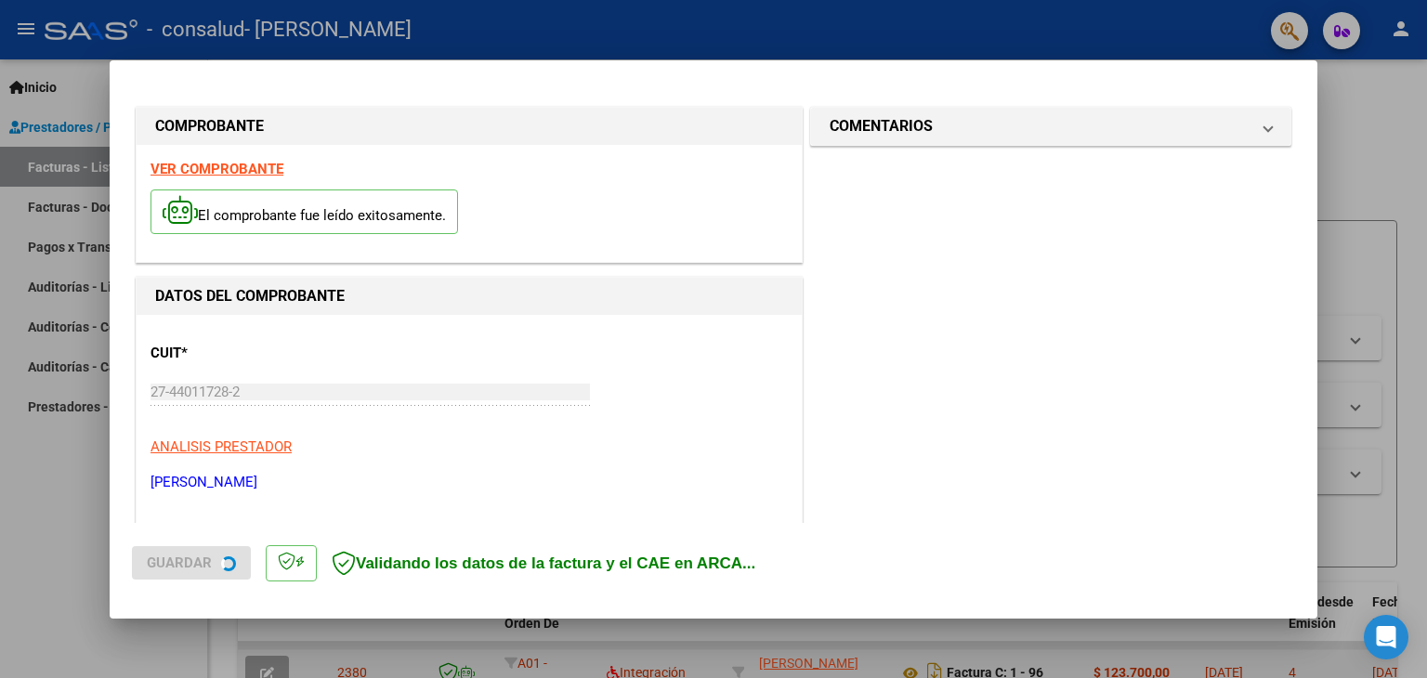
scroll to position [425, 0]
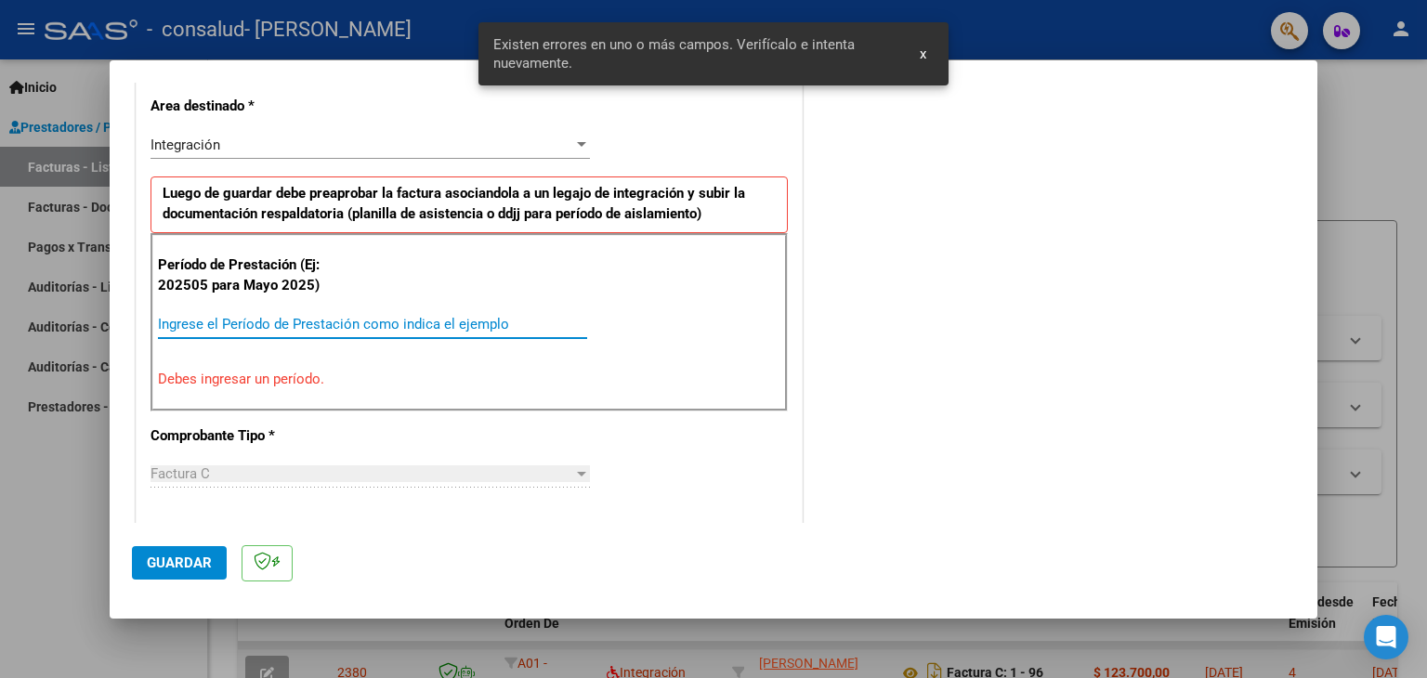
click at [262, 324] on input "Ingrese el Período de Prestación como indica el ejemplo" at bounding box center [372, 324] width 429 height 17
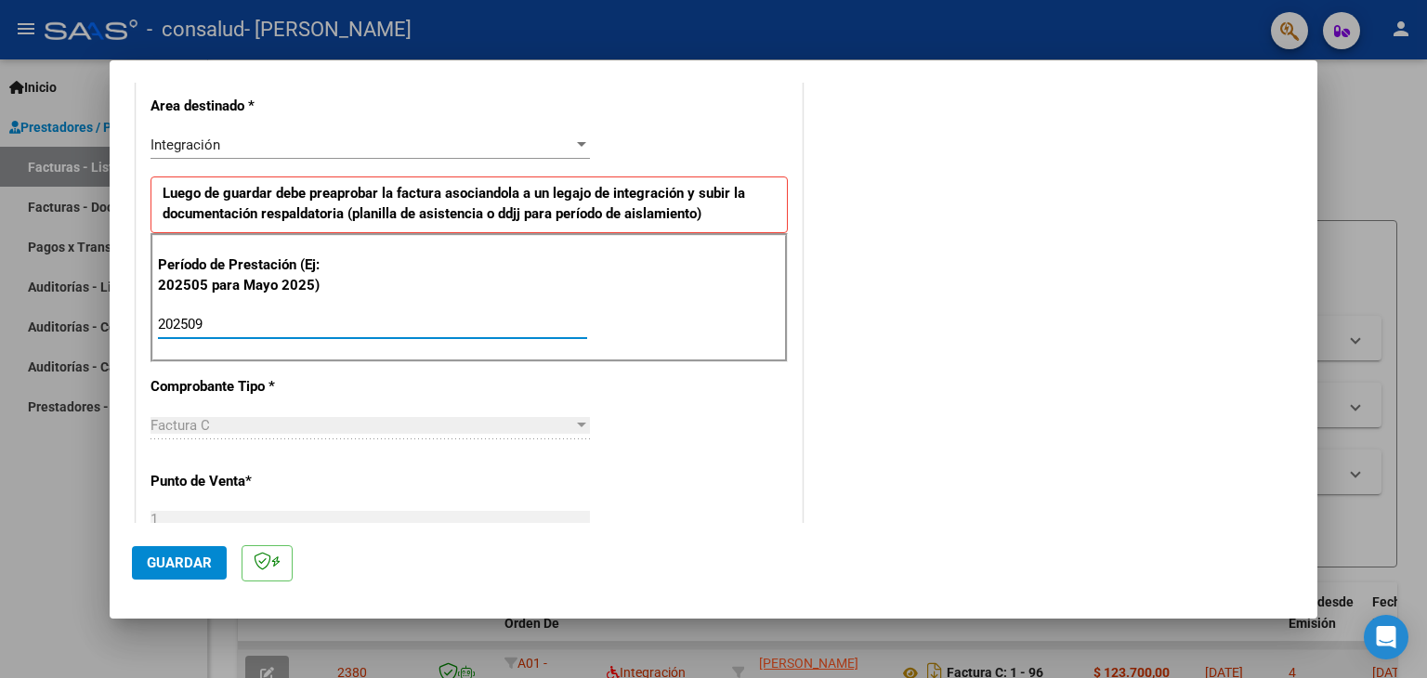
type input "202509"
click at [1295, 270] on mat-dialog-content "COMPROBANTE VER COMPROBANTE El comprobante fue leído exitosamente. DATOS DEL CO…" at bounding box center [714, 303] width 1208 height 441
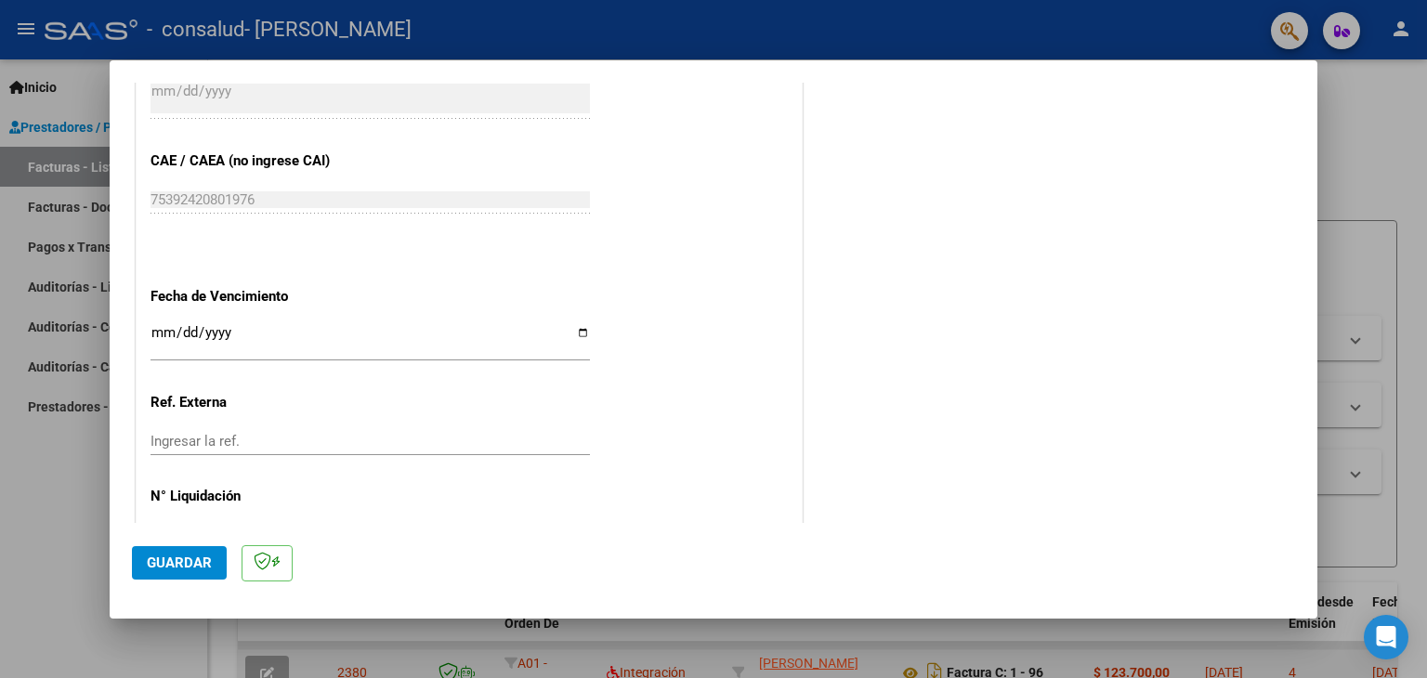
scroll to position [1192, 0]
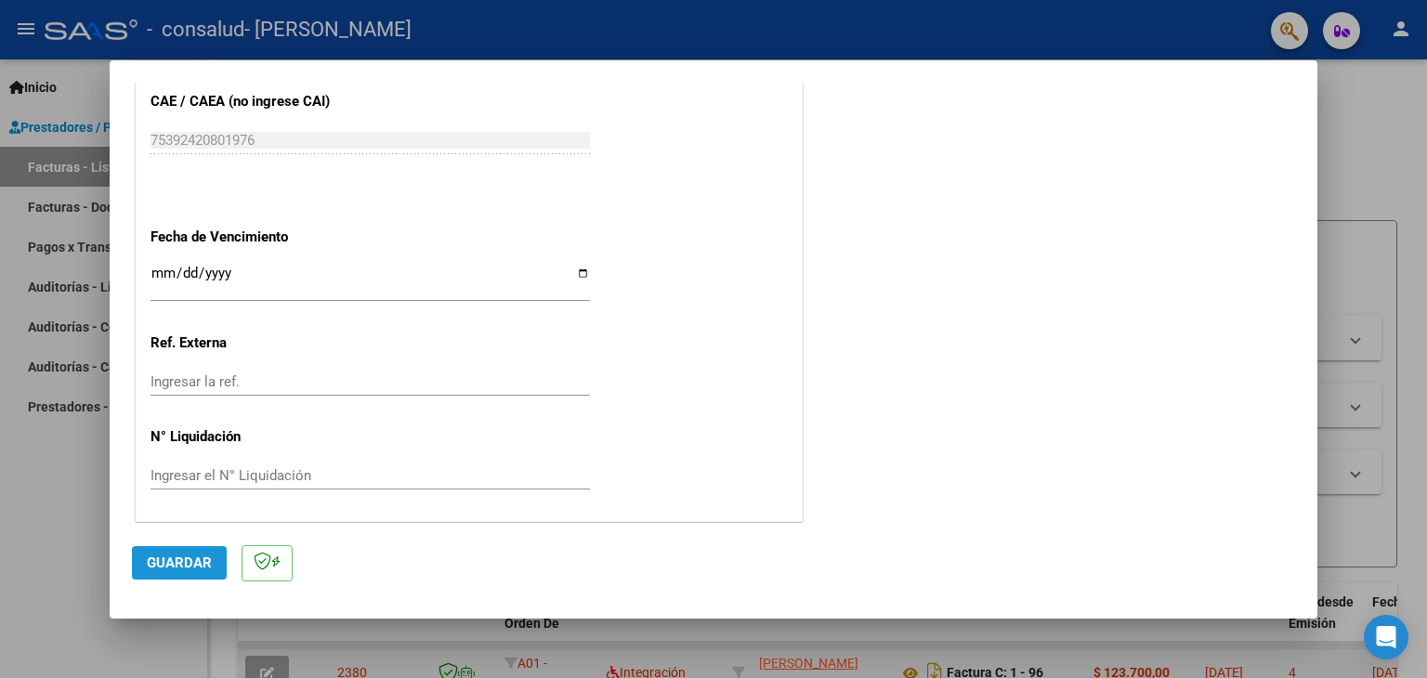
click at [192, 559] on span "Guardar" at bounding box center [179, 563] width 65 height 17
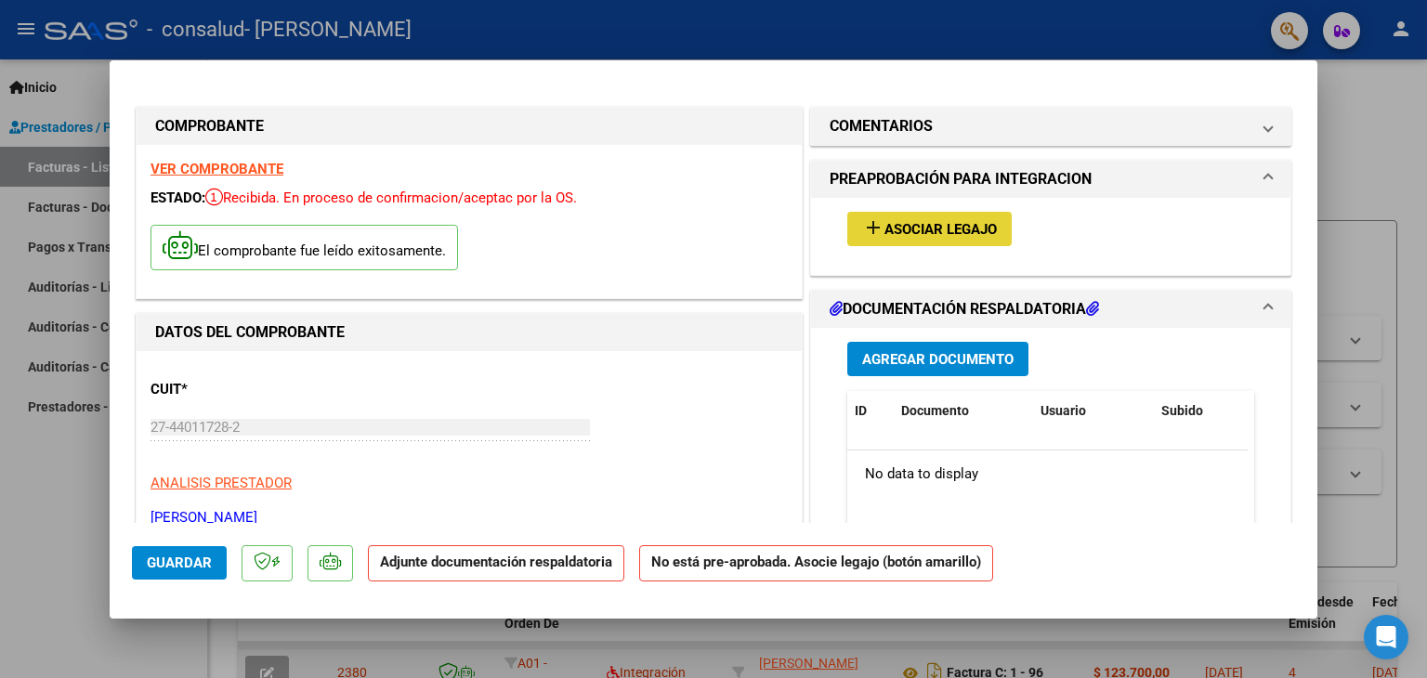
click at [906, 224] on span "Asociar Legajo" at bounding box center [940, 229] width 112 height 17
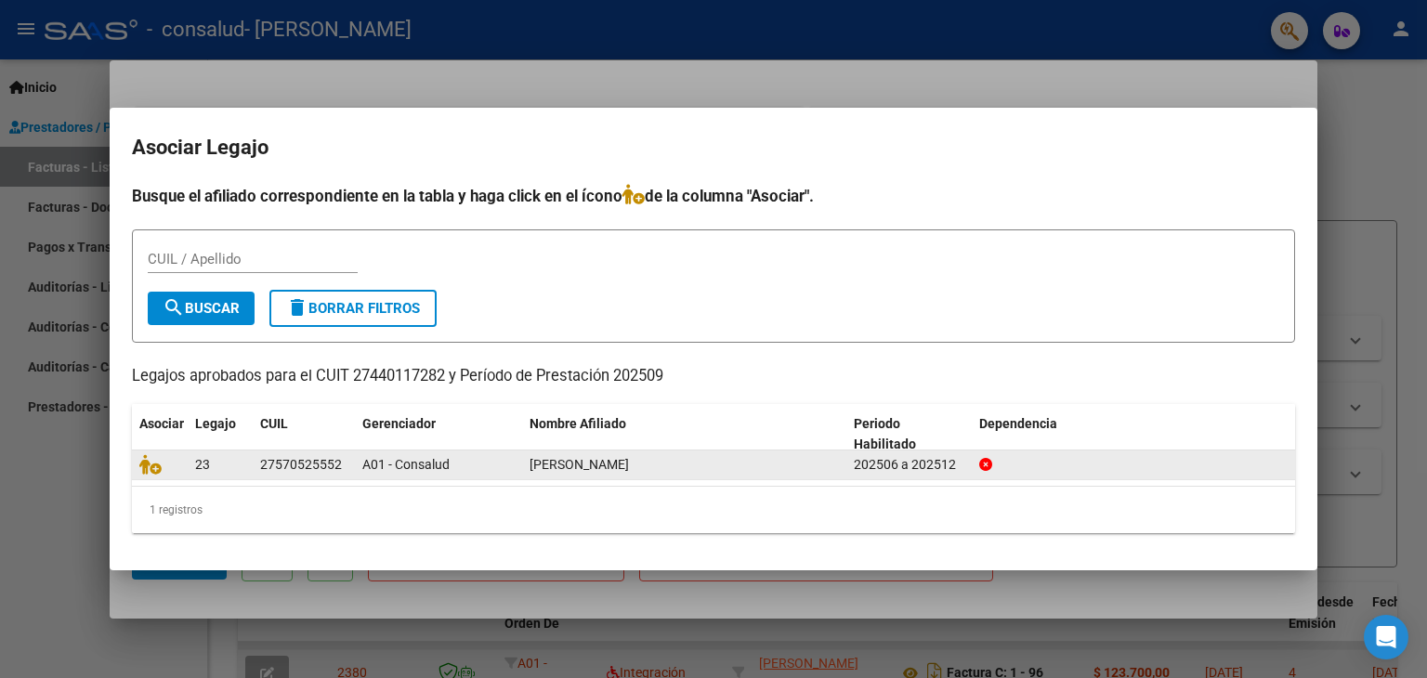
click at [468, 466] on div "A01 - Consalud" at bounding box center [438, 464] width 152 height 21
click at [496, 469] on div "A01 - Consalud" at bounding box center [438, 464] width 152 height 21
click at [159, 467] on icon at bounding box center [150, 464] width 22 height 20
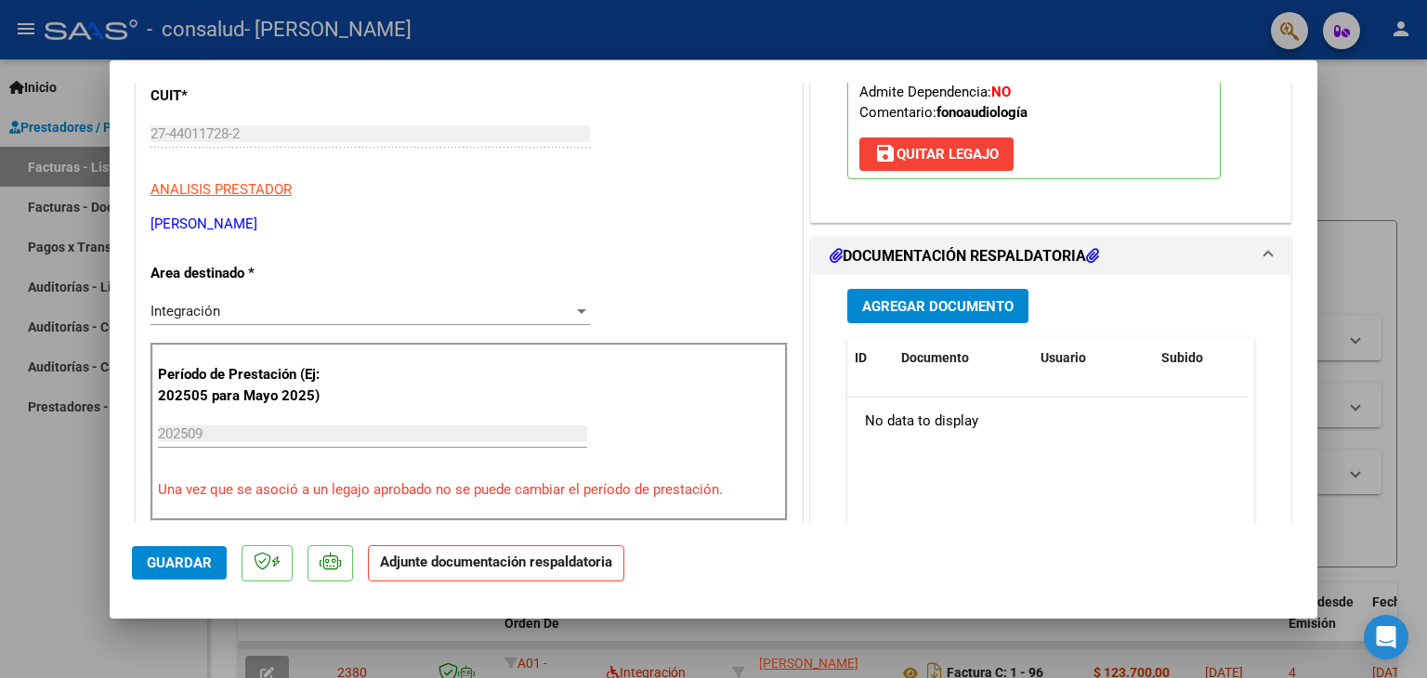
scroll to position [312, 0]
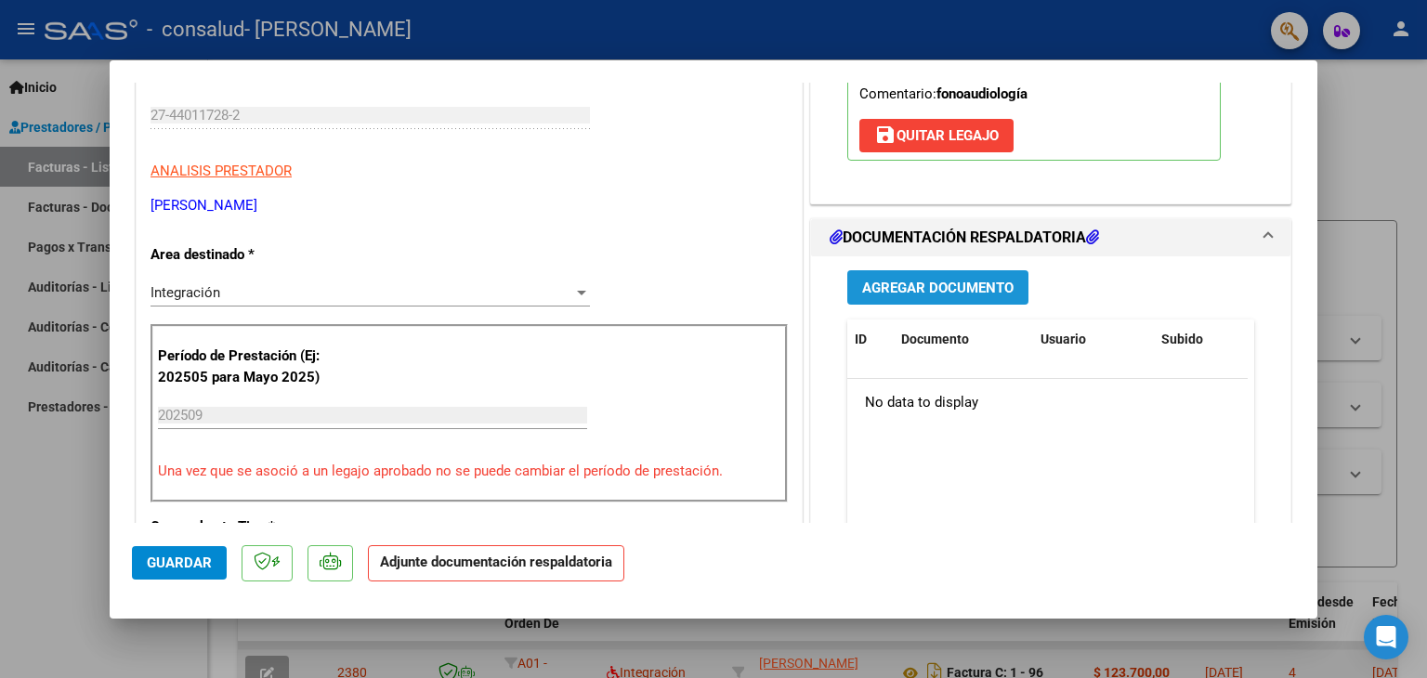
click at [957, 281] on span "Agregar Documento" at bounding box center [937, 288] width 151 height 17
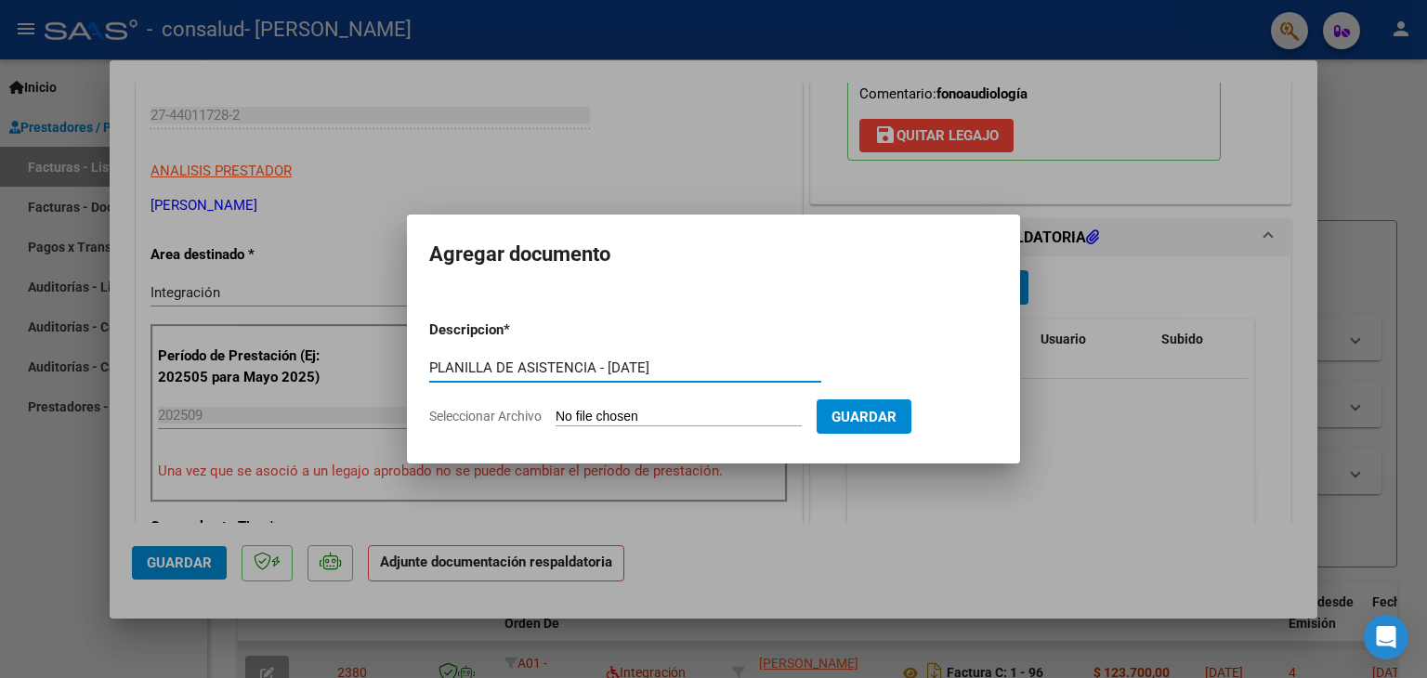
type input "PLANILLA DE ASISTENCIA - [DATE]"
click at [591, 413] on input "Seleccionar Archivo" at bounding box center [678, 418] width 246 height 18
type input "C:\fakepath\CamScanner [DATE] 23.32.pdf"
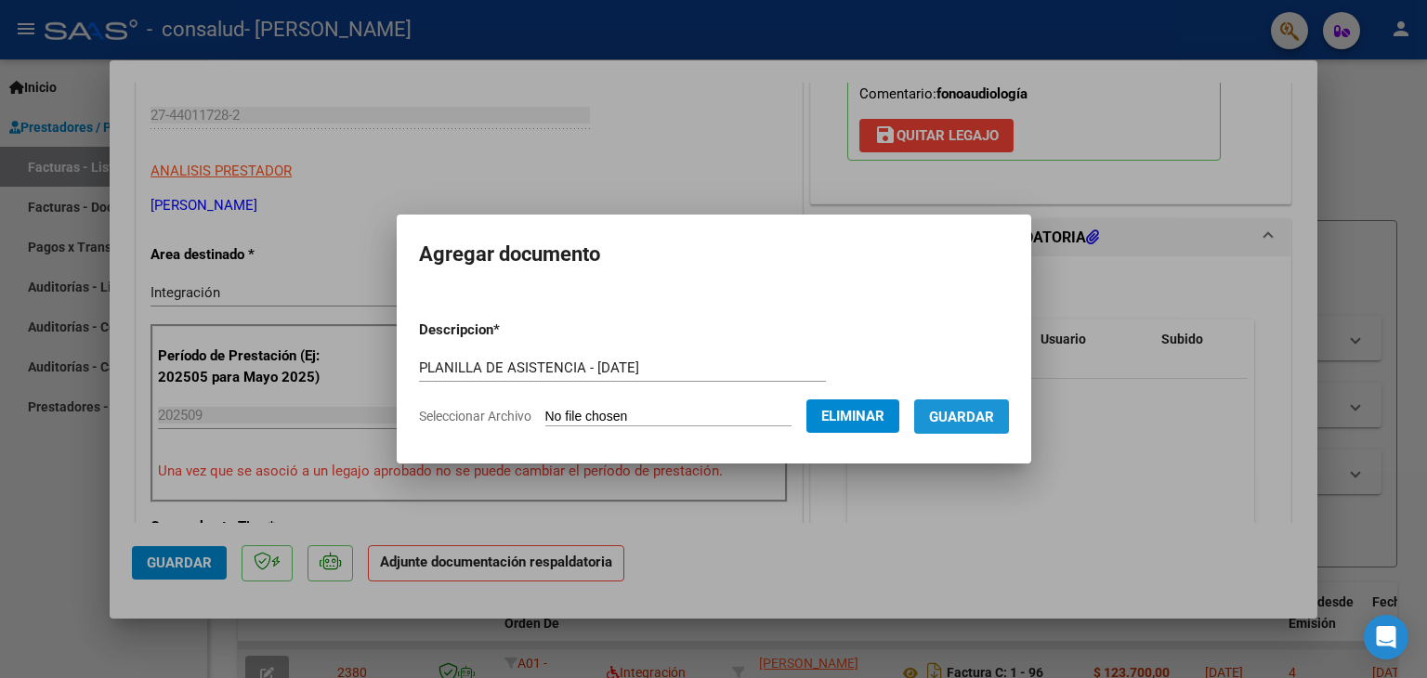
click at [981, 413] on span "Guardar" at bounding box center [961, 417] width 65 height 17
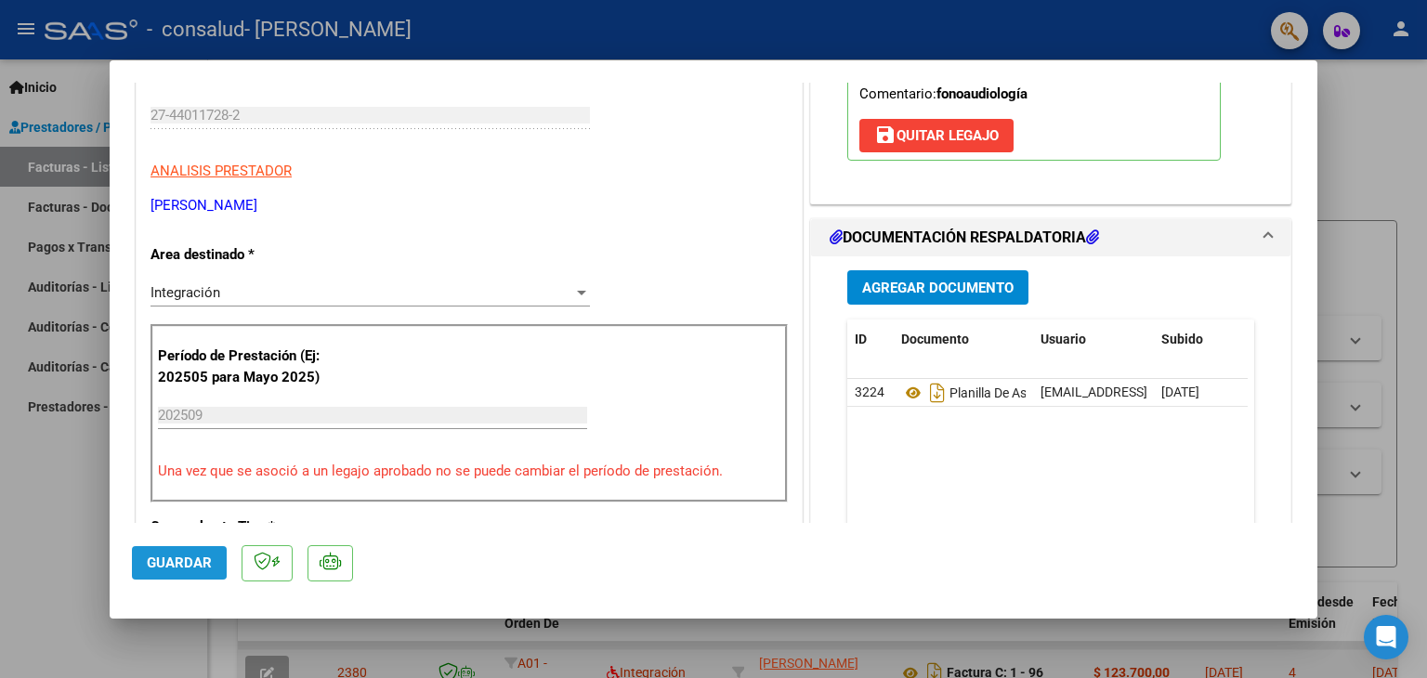
click at [158, 556] on span "Guardar" at bounding box center [179, 563] width 65 height 17
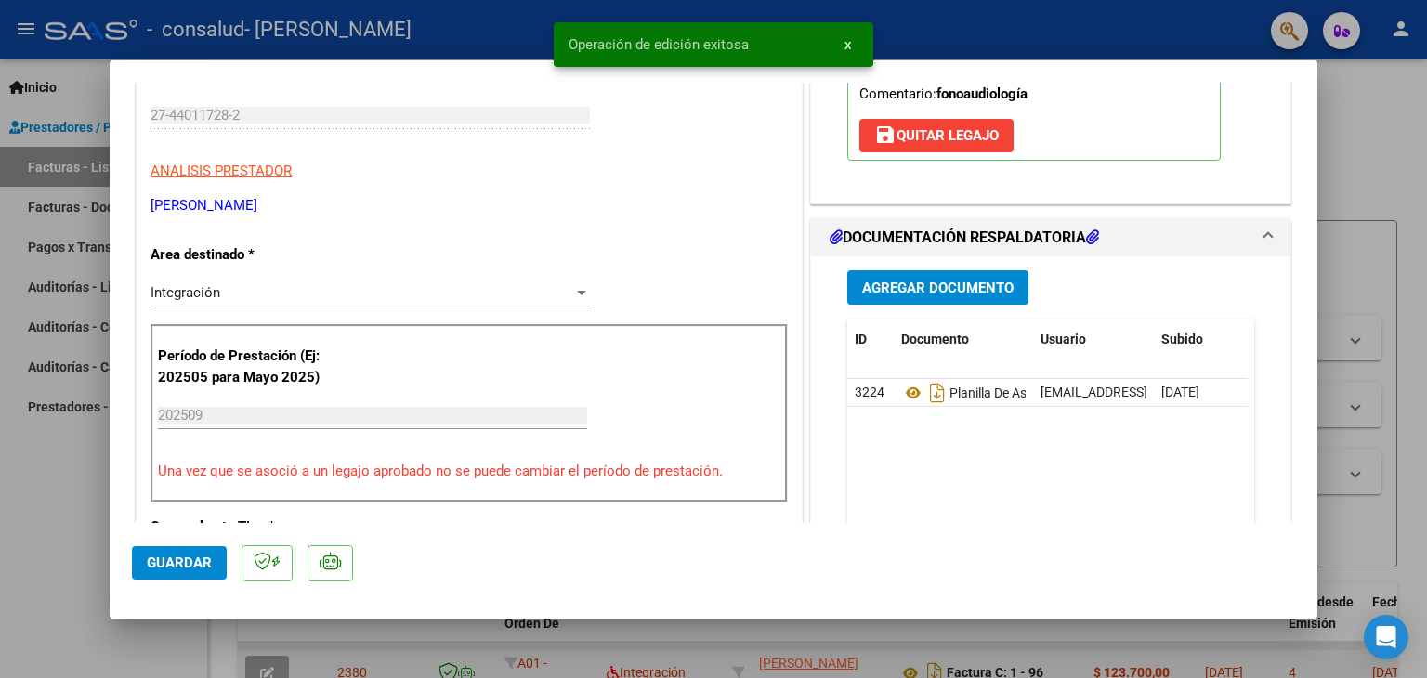
click at [55, 436] on div at bounding box center [713, 339] width 1427 height 678
type input "$ 0,00"
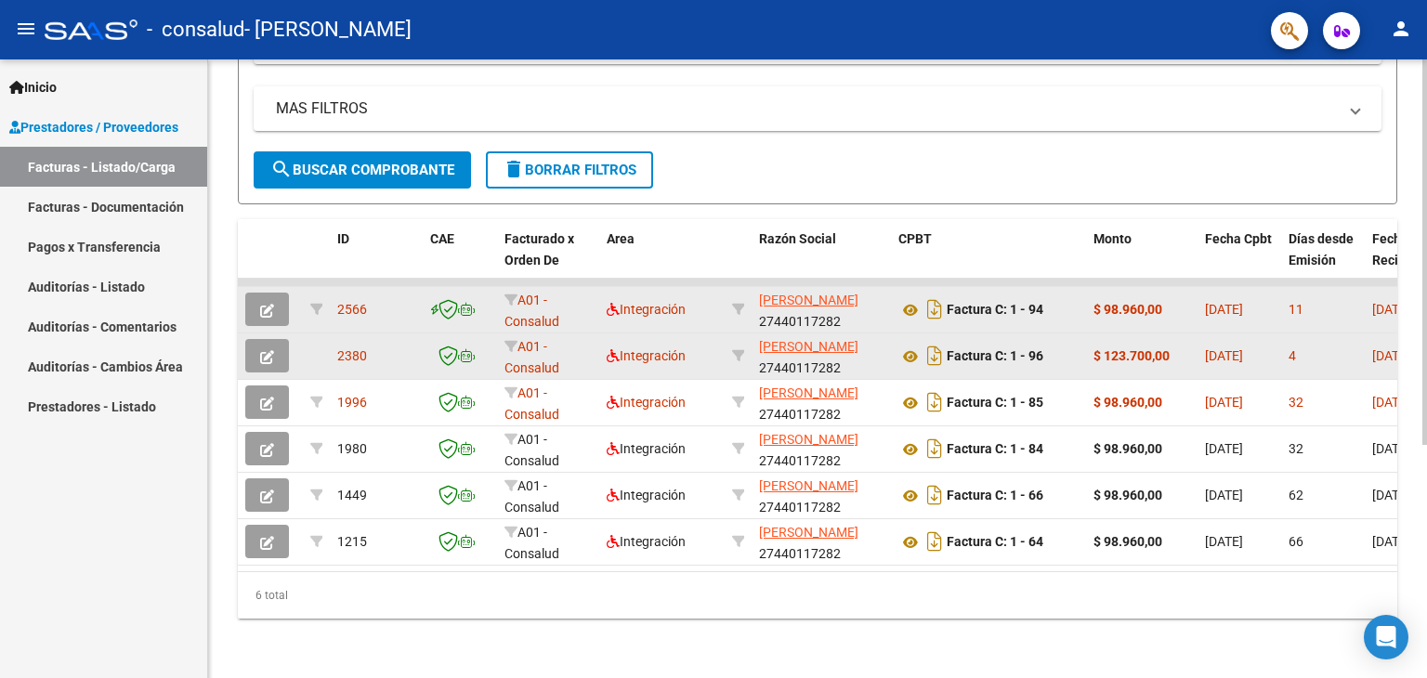
scroll to position [375, 0]
click at [1426, 428] on div at bounding box center [1424, 485] width 5 height 385
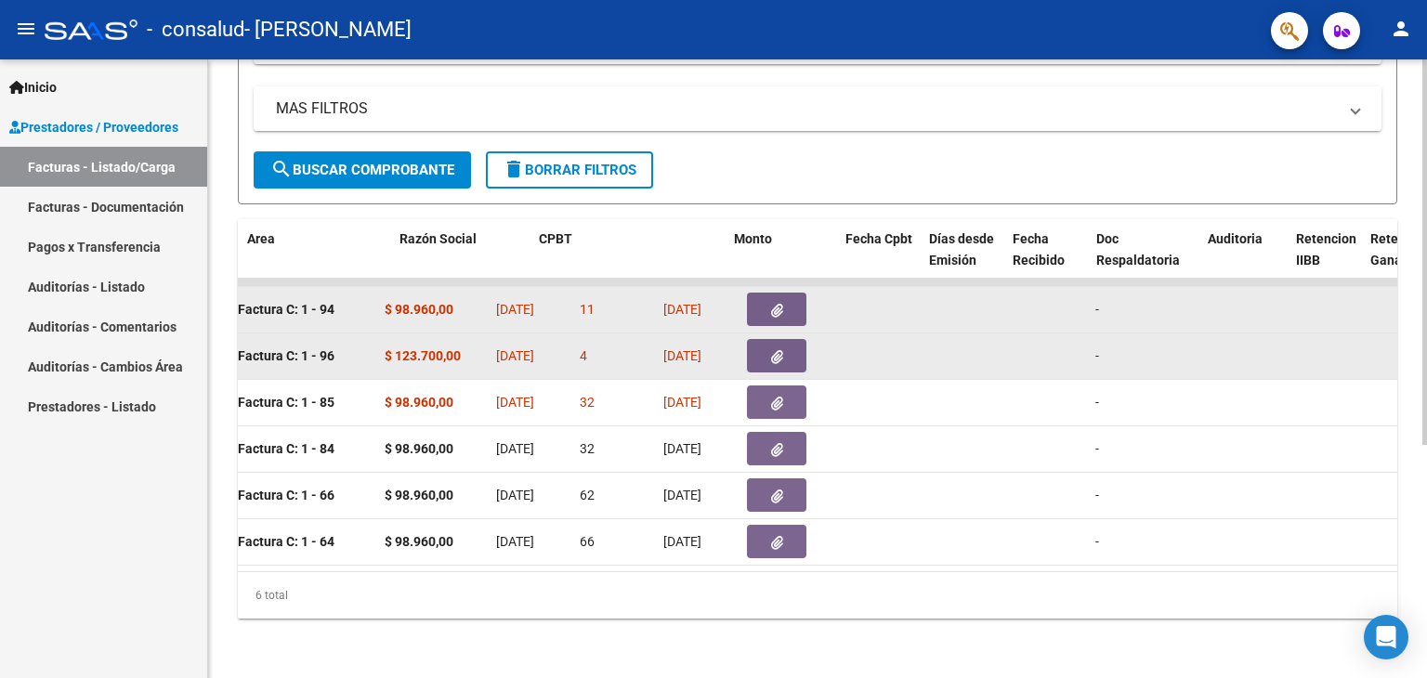
scroll to position [0, 0]
